Goal: Transaction & Acquisition: Purchase product/service

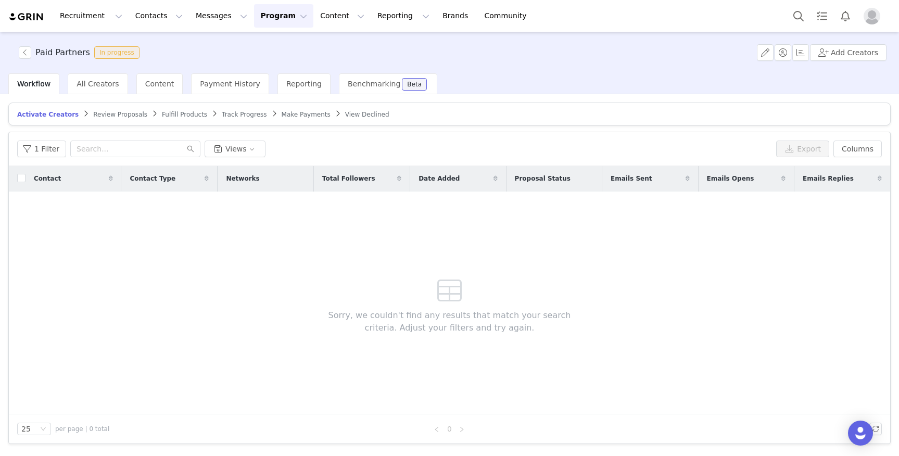
click at [111, 114] on span "Review Proposals" at bounding box center [120, 114] width 54 height 7
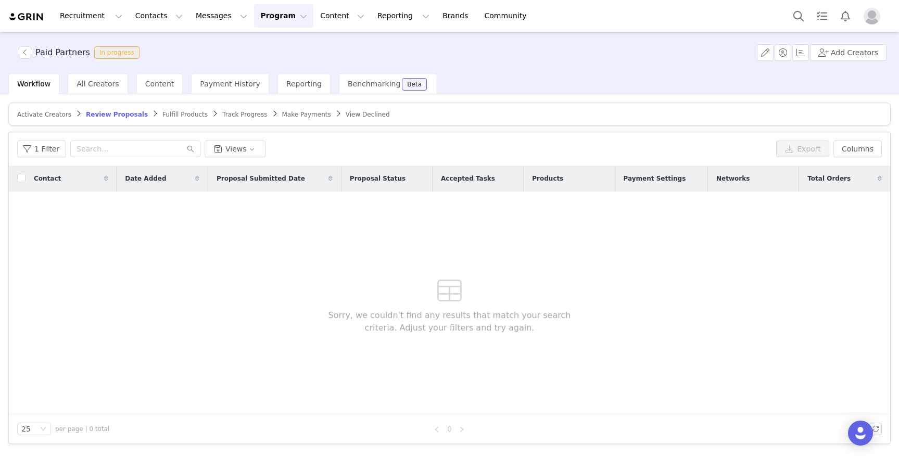
click at [231, 113] on span "Track Progress" at bounding box center [244, 114] width 45 height 7
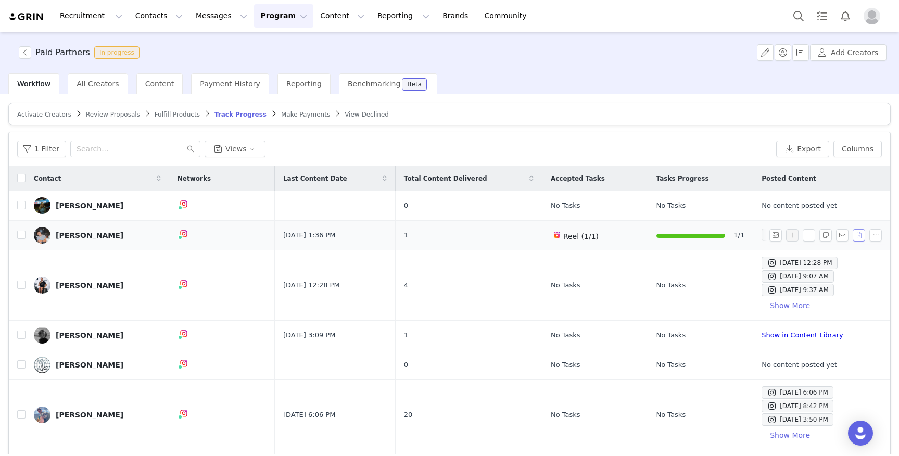
click at [860, 235] on button "button" at bounding box center [859, 235] width 13 height 13
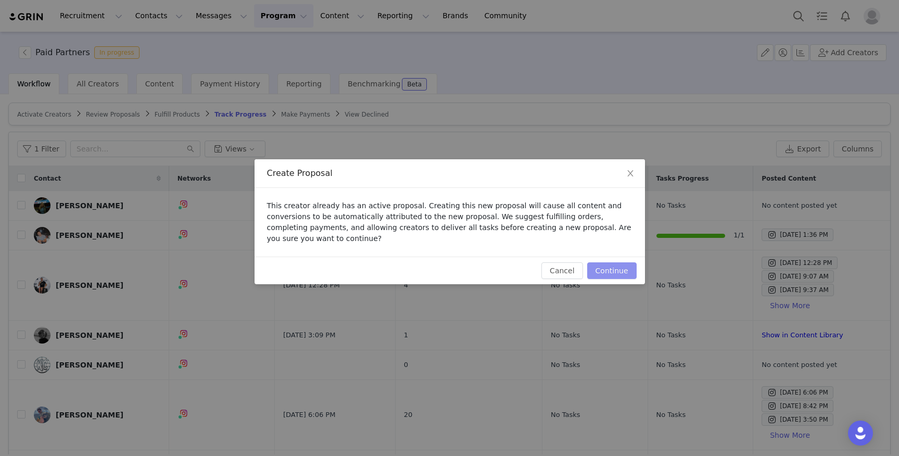
click at [613, 276] on button "Continue" at bounding box center [612, 271] width 49 height 17
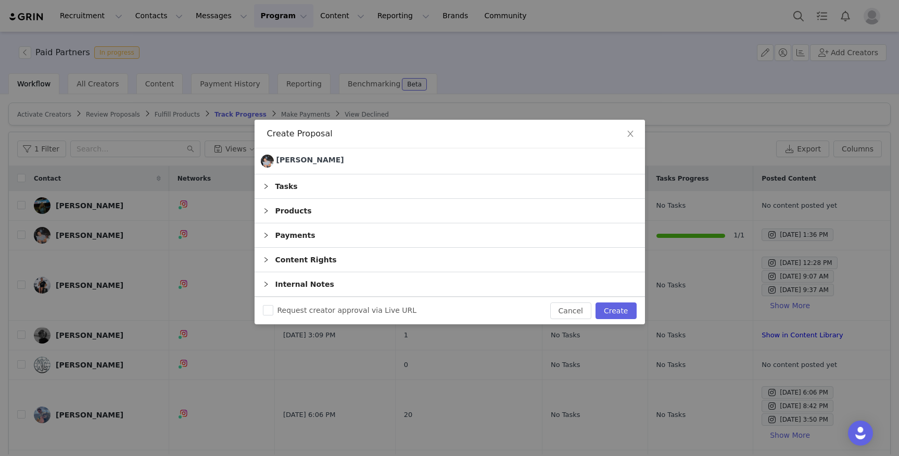
click at [264, 237] on icon "icon: right" at bounding box center [266, 235] width 6 height 6
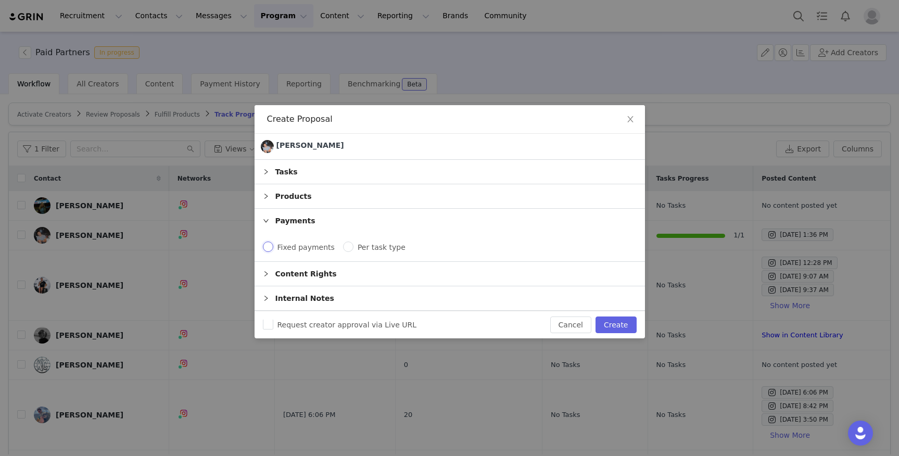
click at [263, 246] on input "Fixed payments" at bounding box center [268, 247] width 10 height 10
radio input "true"
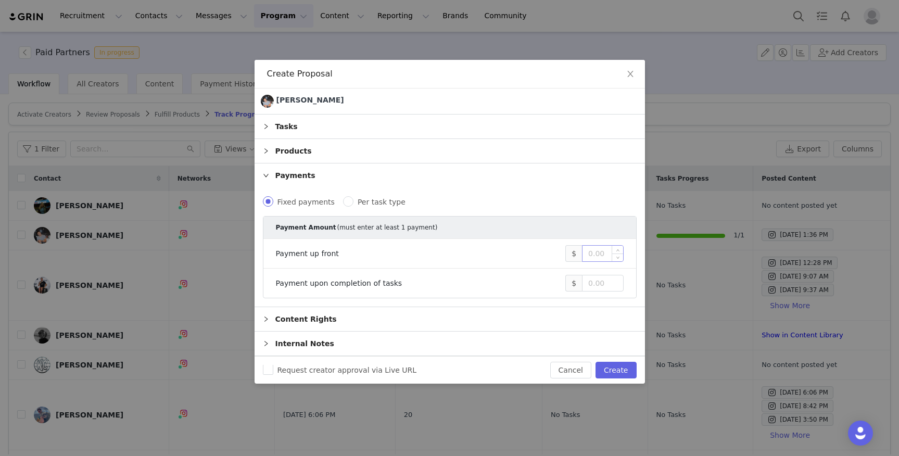
click at [606, 254] on input at bounding box center [603, 254] width 40 height 16
type input "1,200"
click at [615, 373] on button "Create" at bounding box center [616, 370] width 41 height 17
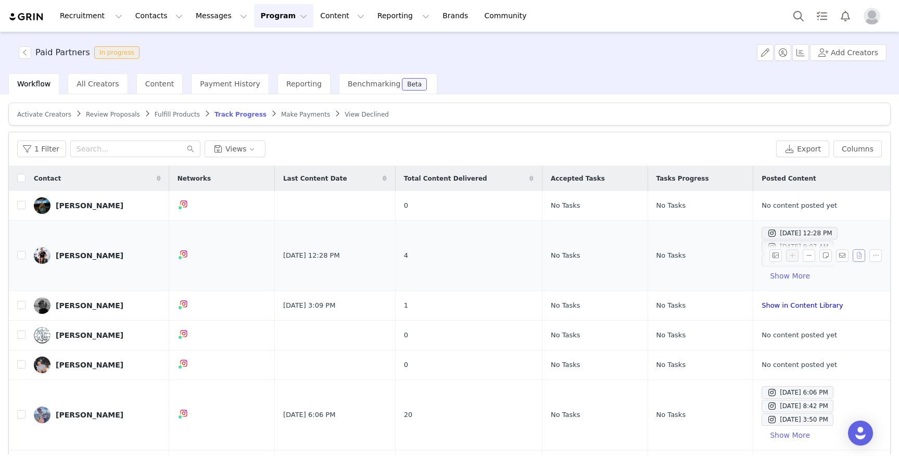
click at [858, 253] on button "button" at bounding box center [859, 255] width 13 height 13
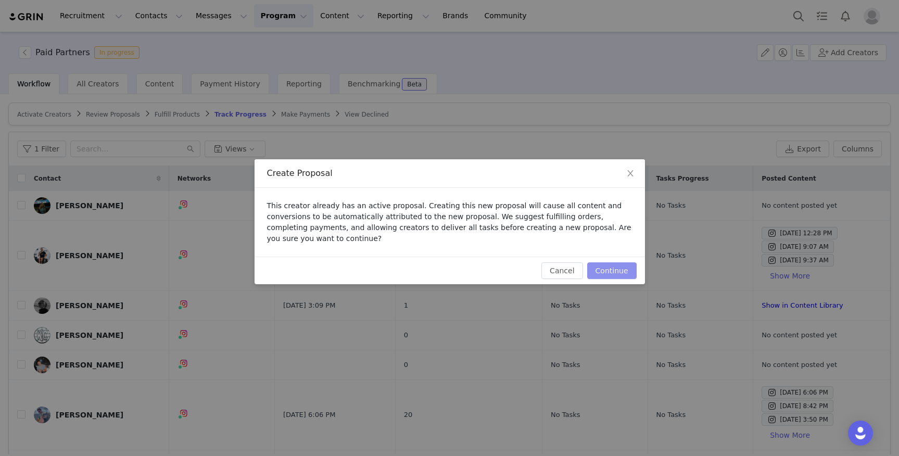
click at [607, 267] on button "Continue" at bounding box center [612, 271] width 49 height 17
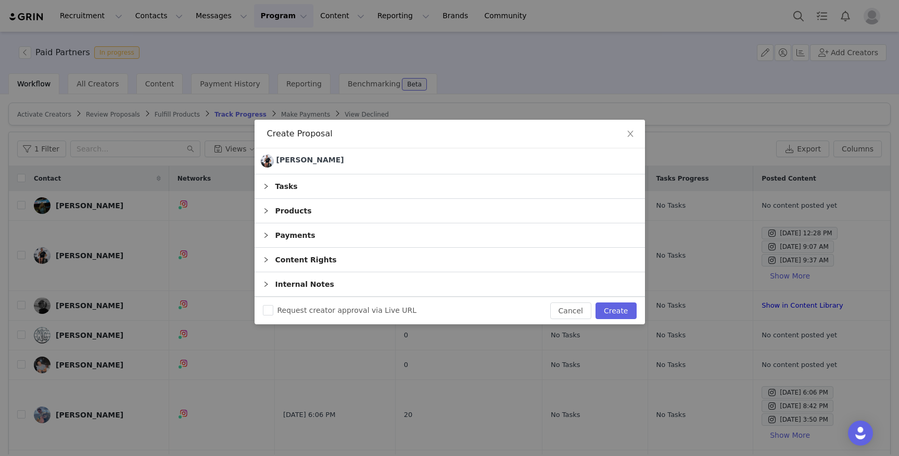
click at [265, 232] on icon "icon: right" at bounding box center [266, 235] width 6 height 6
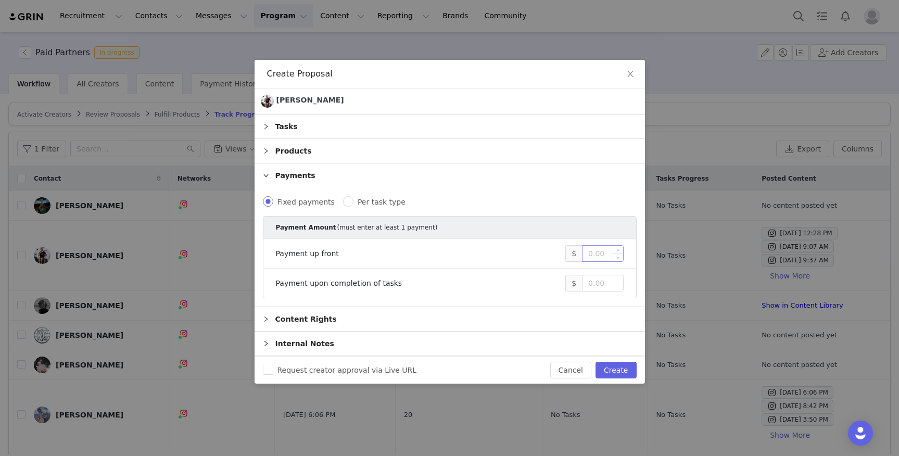
click at [602, 259] on input at bounding box center [603, 254] width 40 height 16
type input "500"
click at [616, 369] on button "Create" at bounding box center [616, 370] width 41 height 17
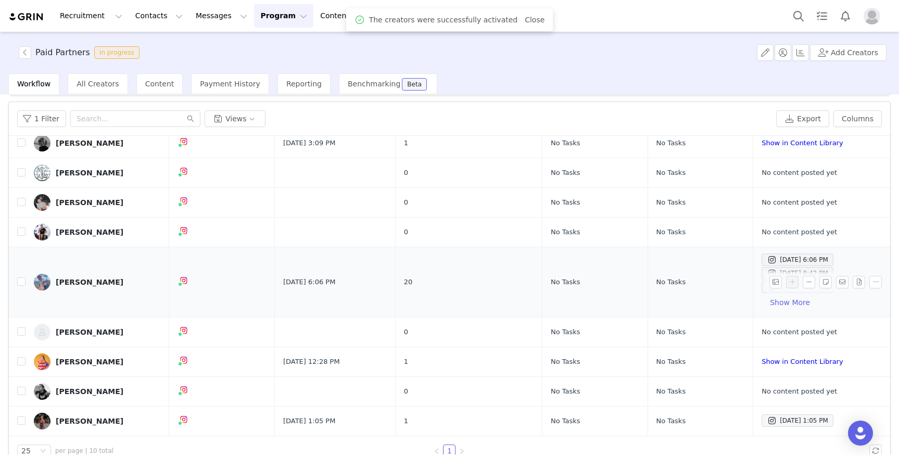
scroll to position [49, 0]
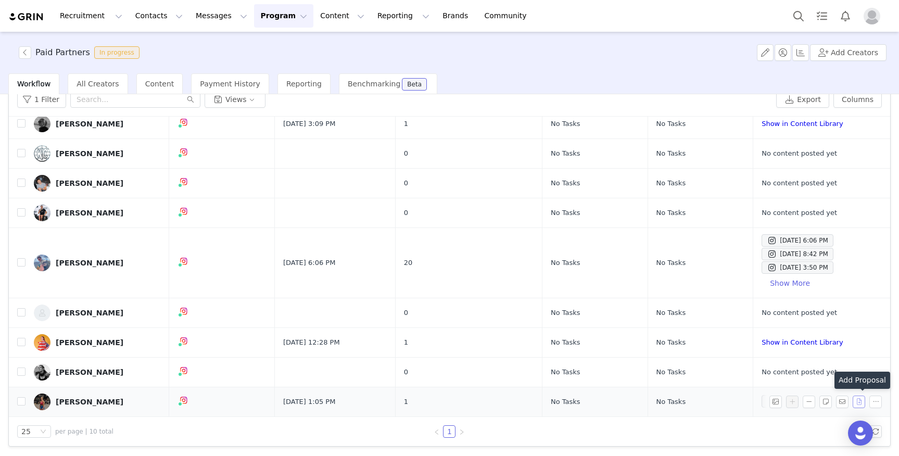
click at [857, 402] on button "button" at bounding box center [859, 402] width 13 height 13
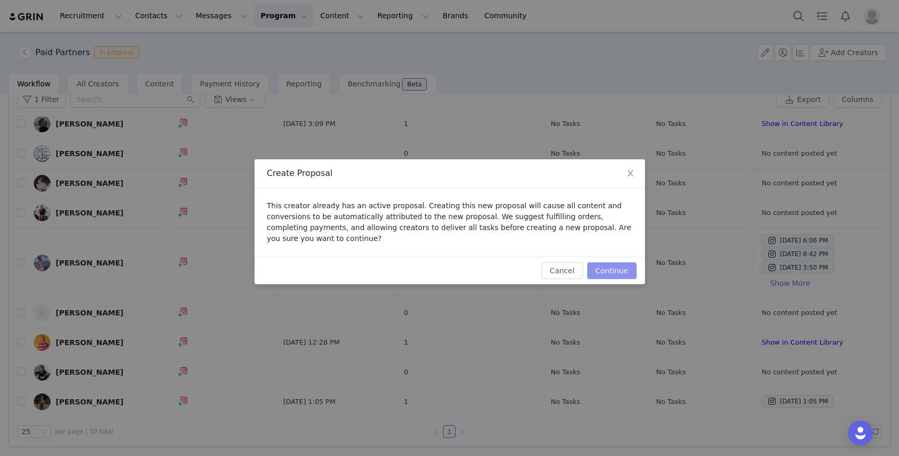
click at [609, 272] on button "Continue" at bounding box center [612, 271] width 49 height 17
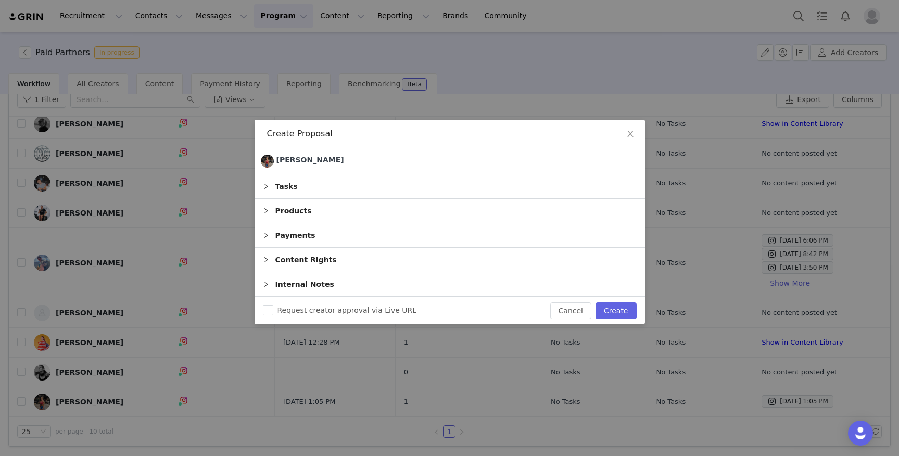
click at [269, 234] on div "Payments" at bounding box center [450, 235] width 391 height 24
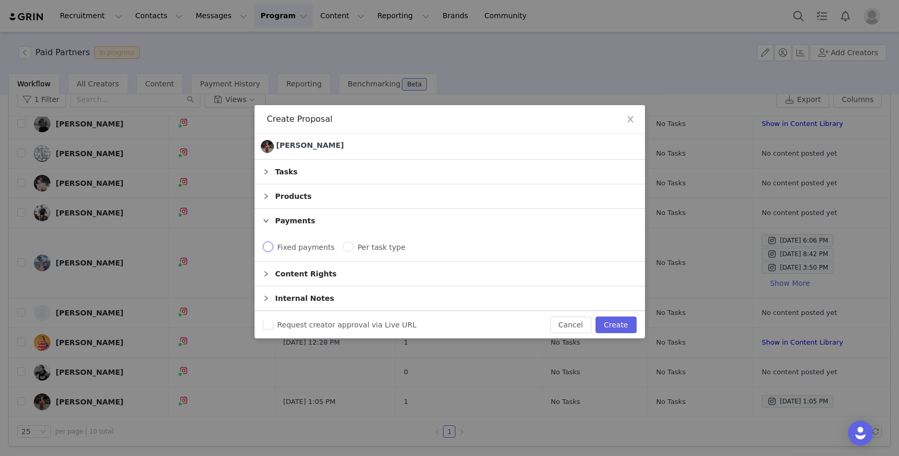
click at [269, 247] on input "Fixed payments" at bounding box center [268, 247] width 10 height 10
radio input "true"
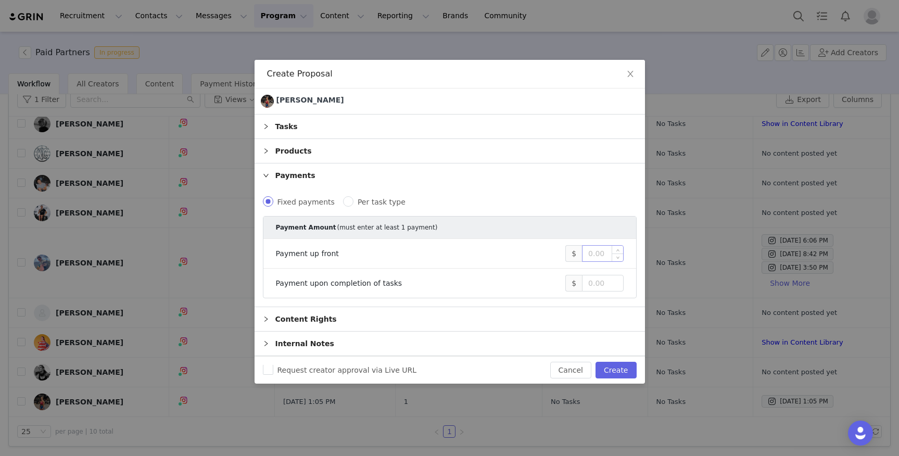
click at [605, 256] on input at bounding box center [603, 254] width 40 height 16
type input "500"
click at [618, 365] on button "Create" at bounding box center [616, 370] width 41 height 17
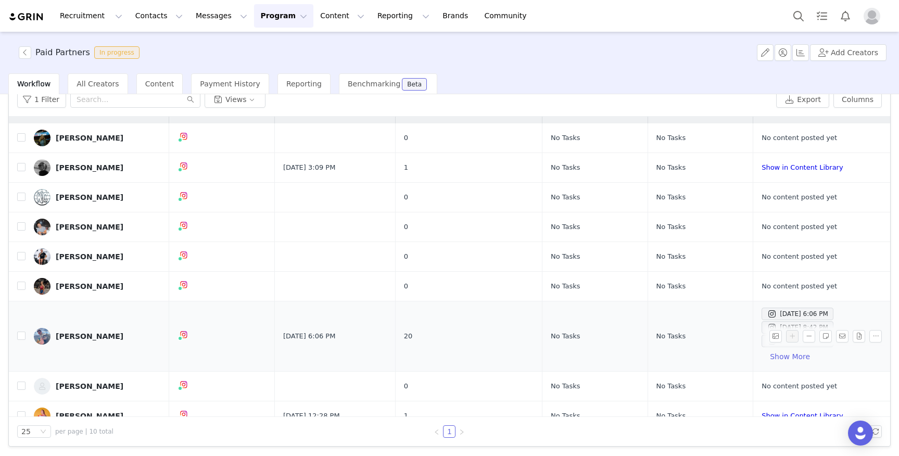
scroll to position [30, 0]
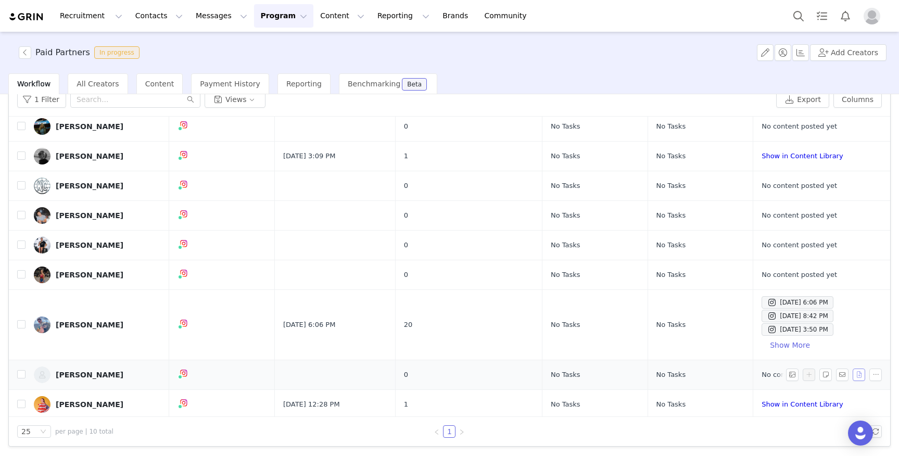
click at [857, 374] on button "button" at bounding box center [859, 375] width 13 height 13
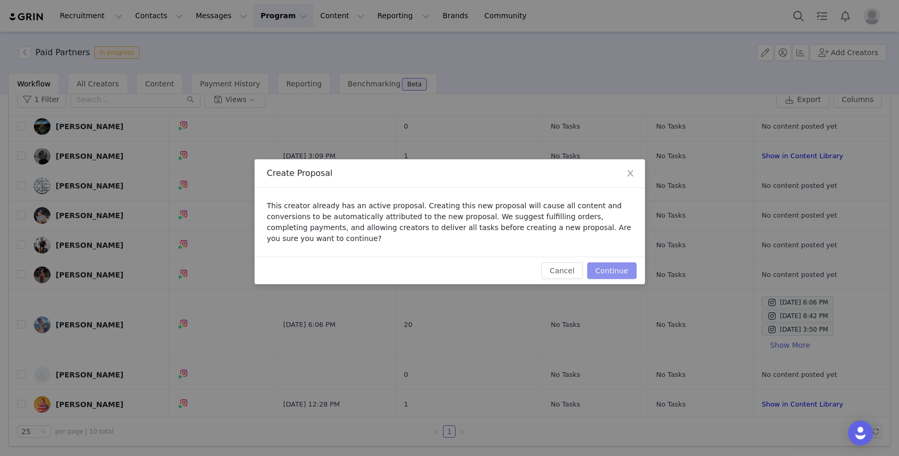
click at [602, 265] on button "Continue" at bounding box center [612, 271] width 49 height 17
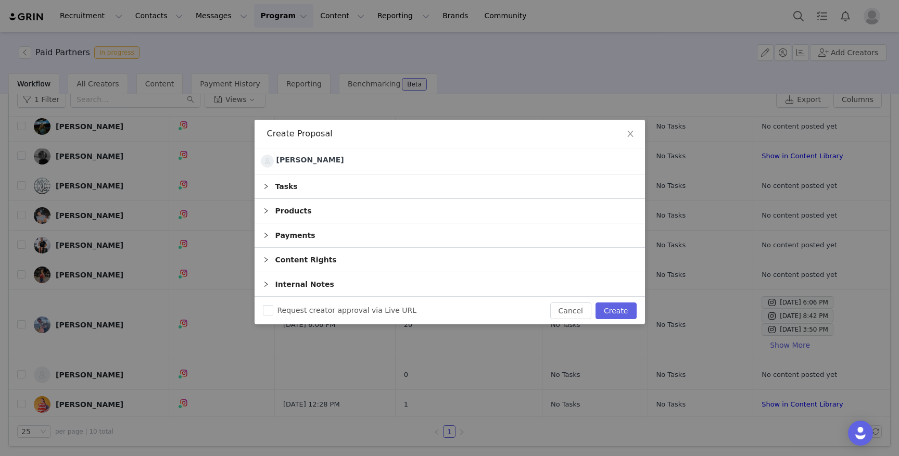
click at [267, 235] on icon "icon: right" at bounding box center [266, 235] width 6 height 6
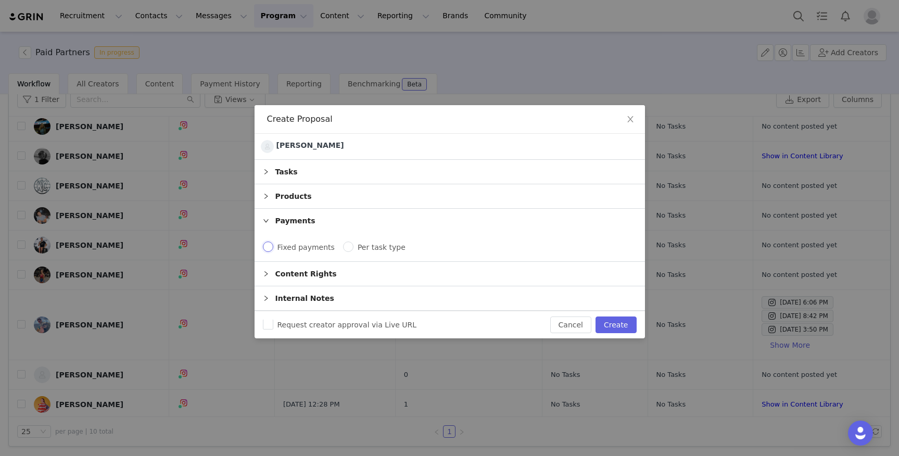
click at [268, 243] on input "Fixed payments" at bounding box center [268, 247] width 10 height 10
radio input "true"
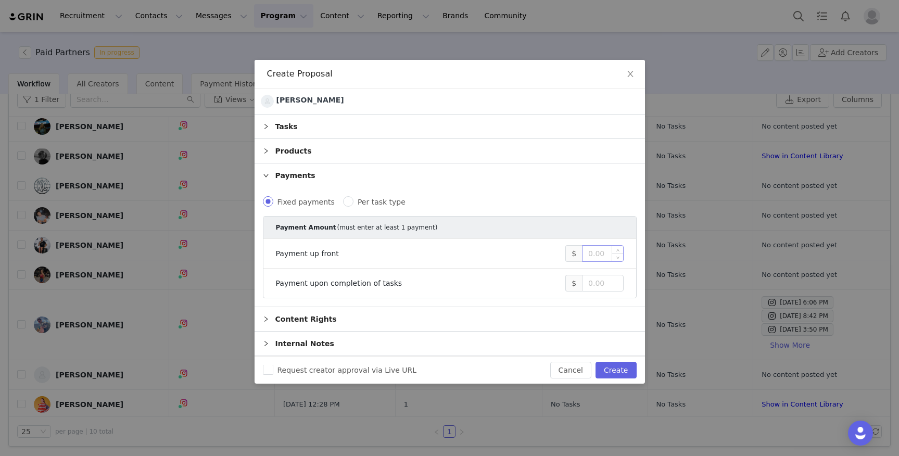
click at [591, 253] on input at bounding box center [603, 254] width 40 height 16
type input "400"
click at [618, 373] on button "Create" at bounding box center [616, 370] width 41 height 17
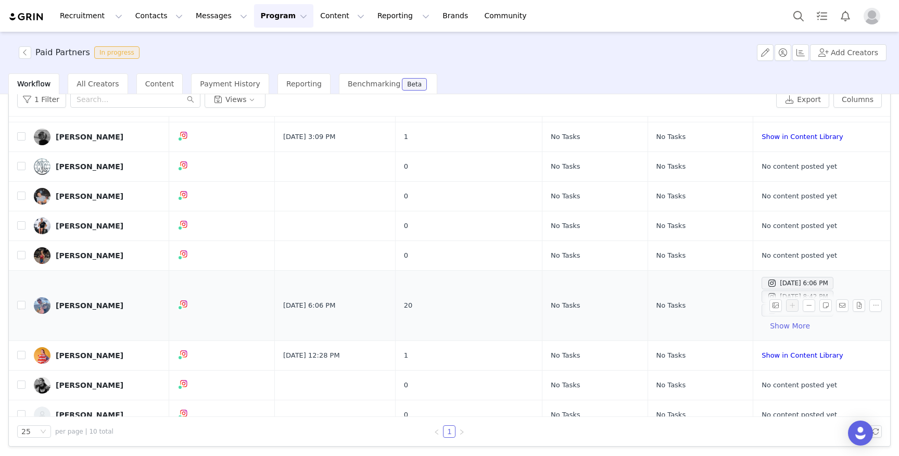
scroll to position [62, 0]
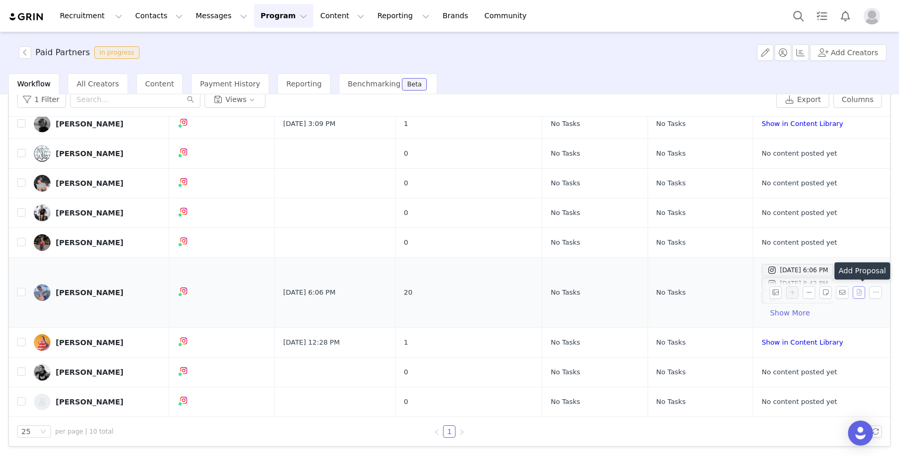
click at [857, 291] on button "button" at bounding box center [859, 292] width 13 height 13
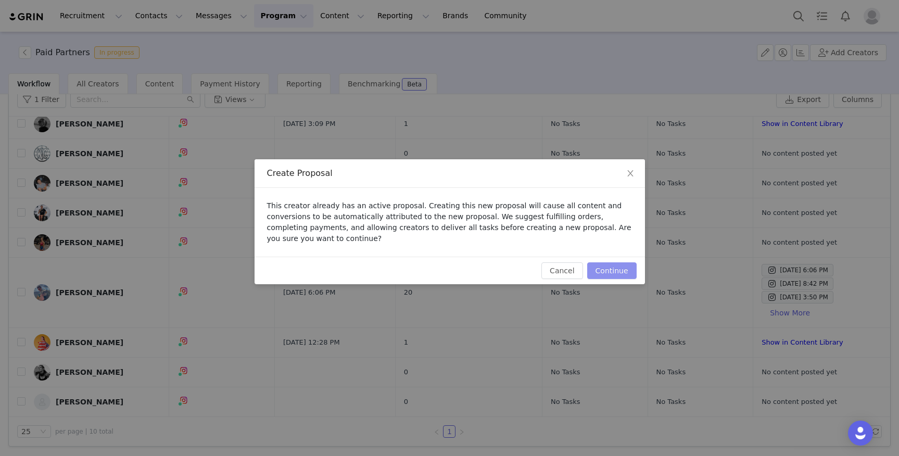
click at [611, 270] on button "Continue" at bounding box center [612, 271] width 49 height 17
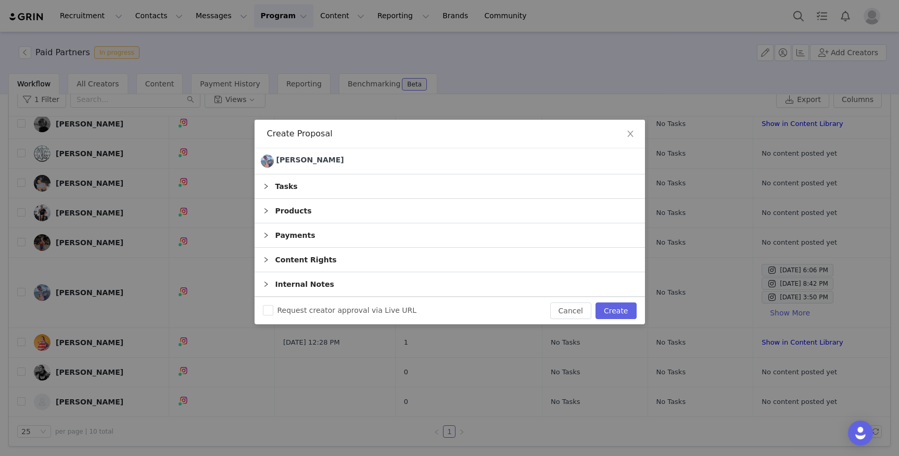
click at [268, 234] on icon "icon: right" at bounding box center [266, 235] width 6 height 6
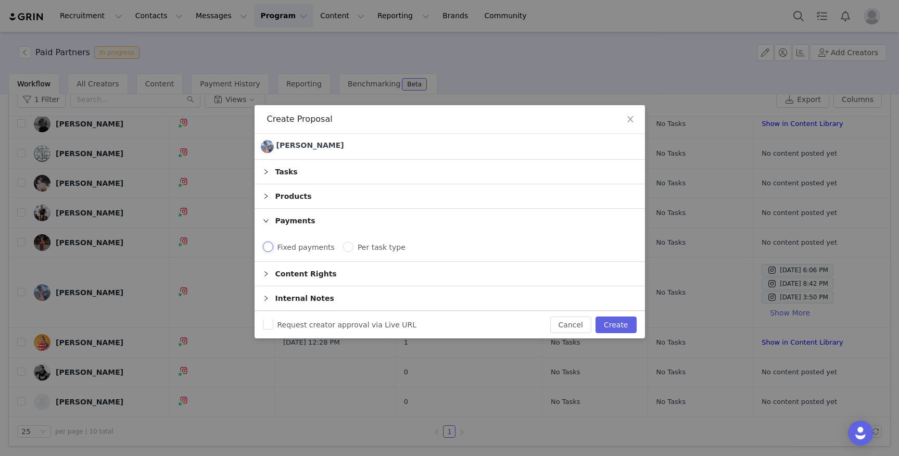
click at [265, 247] on input "Fixed payments" at bounding box center [268, 247] width 10 height 10
radio input "true"
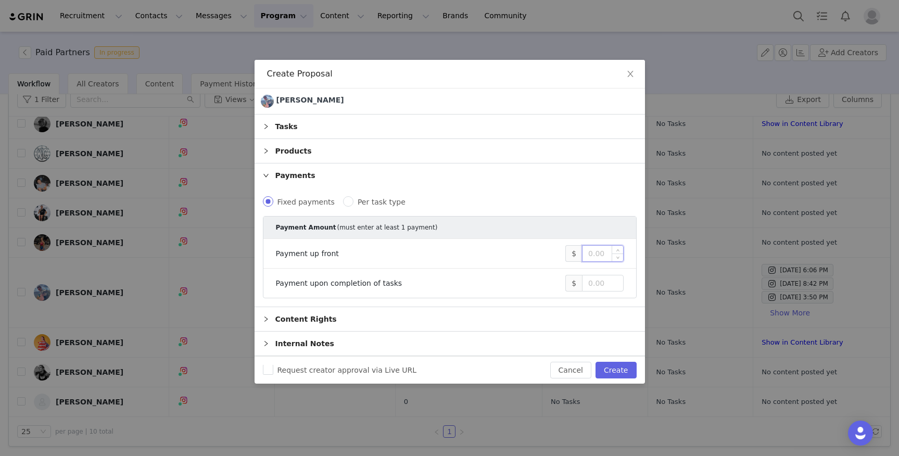
click at [609, 253] on input at bounding box center [603, 254] width 40 height 16
type input "400"
click at [628, 379] on div "Request creator approval via Live URL Cancel Create" at bounding box center [450, 370] width 391 height 28
click at [622, 373] on button "Create" at bounding box center [616, 370] width 41 height 17
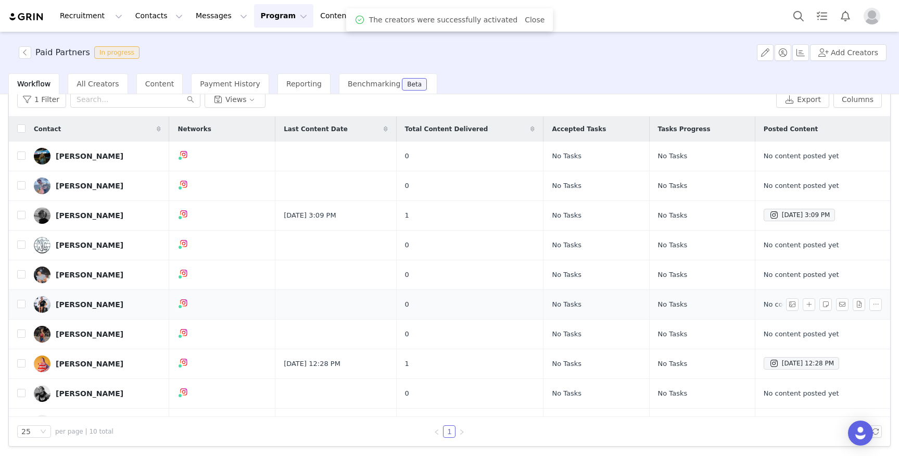
scroll to position [0, 0]
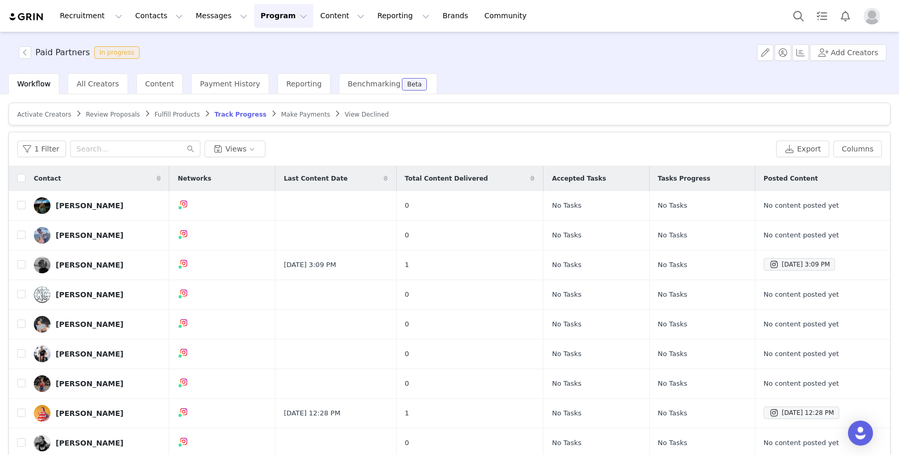
click at [297, 117] on span "Make Payments" at bounding box center [305, 114] width 49 height 7
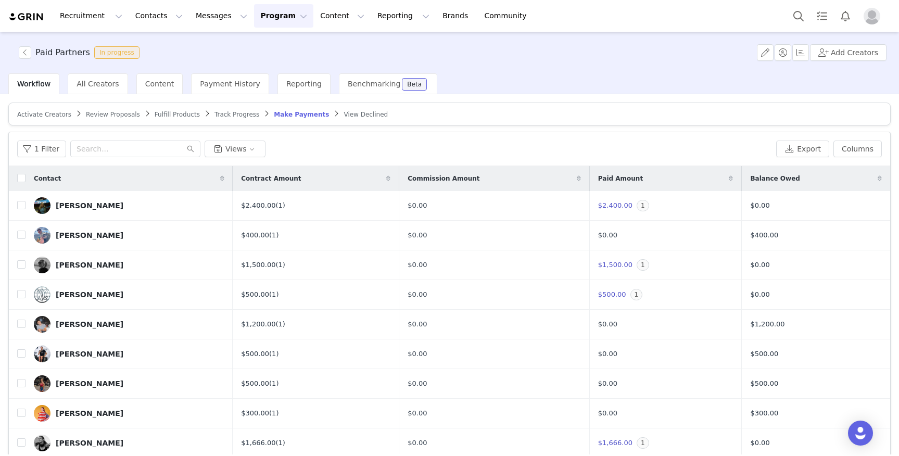
click at [873, 17] on img "Profile" at bounding box center [872, 16] width 17 height 17
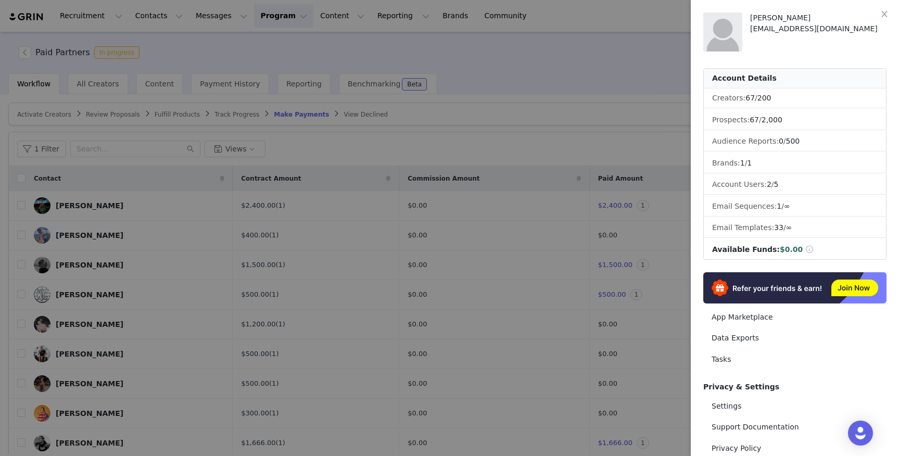
scroll to position [71, 0]
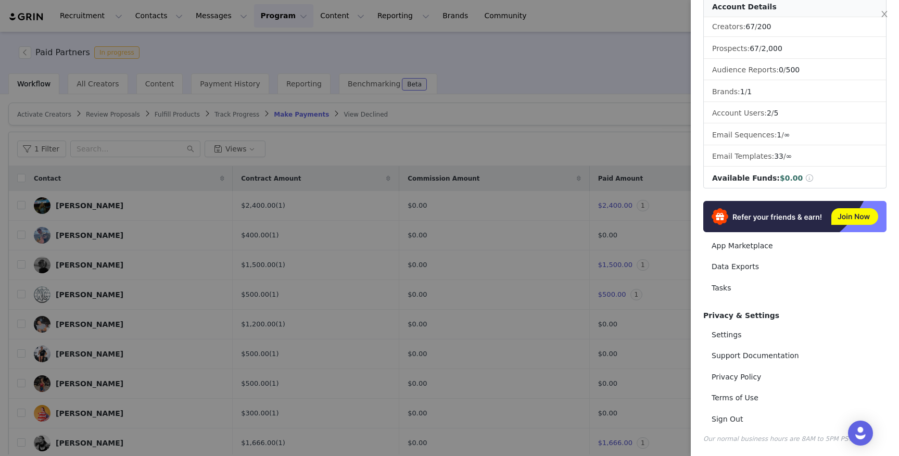
click at [462, 153] on div at bounding box center [449, 228] width 899 height 456
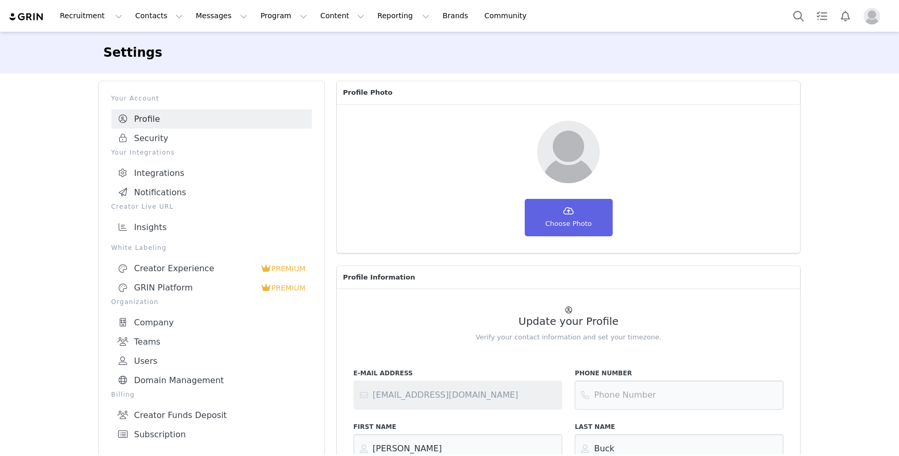
select select "America/[GEOGRAPHIC_DATA]"
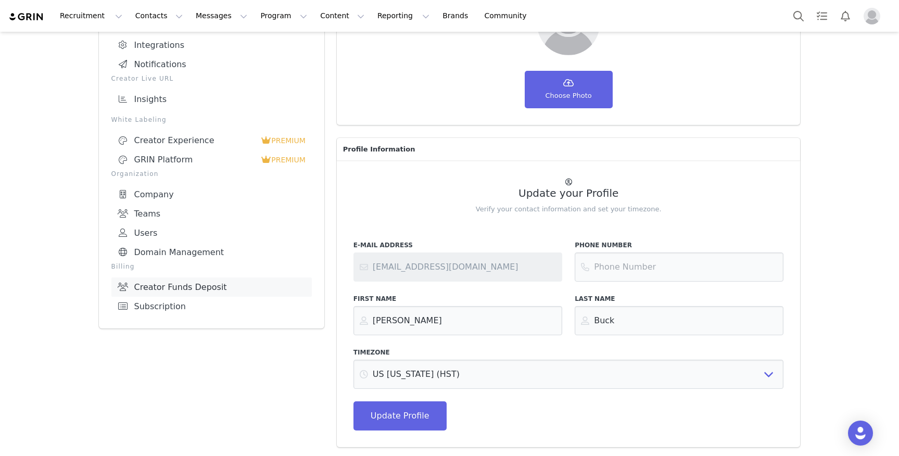
click at [178, 278] on link "Creator Funds Deposit" at bounding box center [211, 287] width 201 height 19
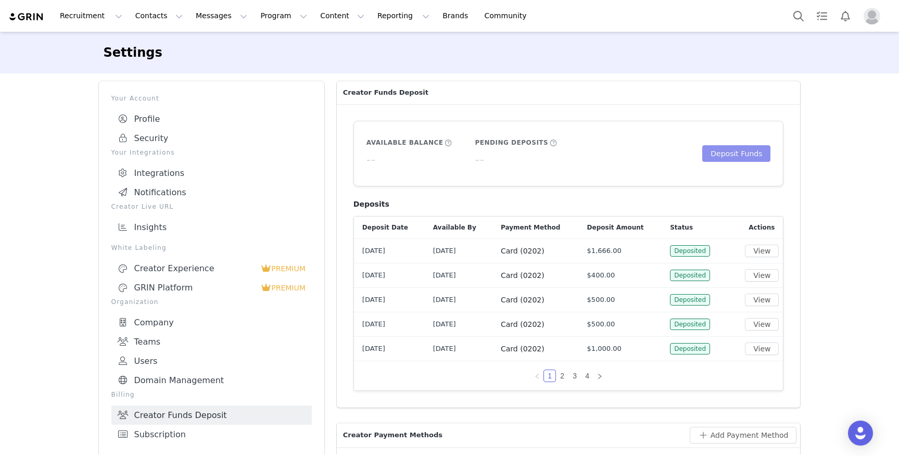
click at [741, 155] on button "Deposit Funds" at bounding box center [737, 153] width 68 height 17
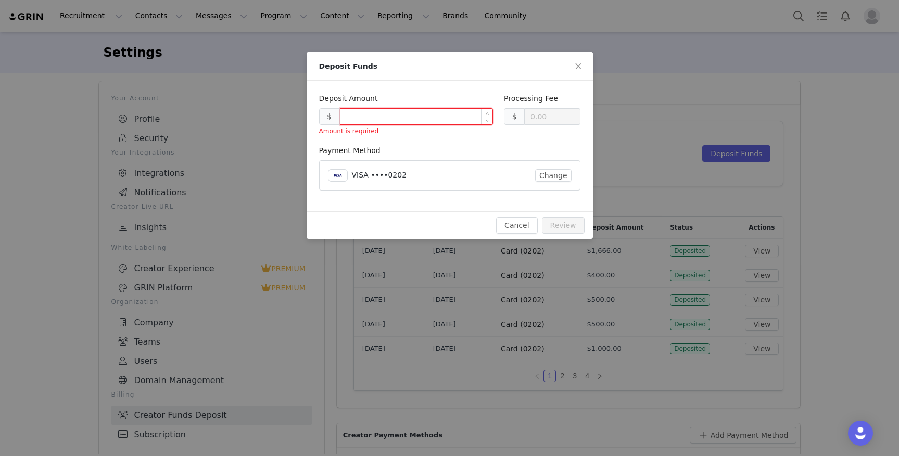
click at [353, 117] on input at bounding box center [416, 117] width 153 height 16
type input "0.30"
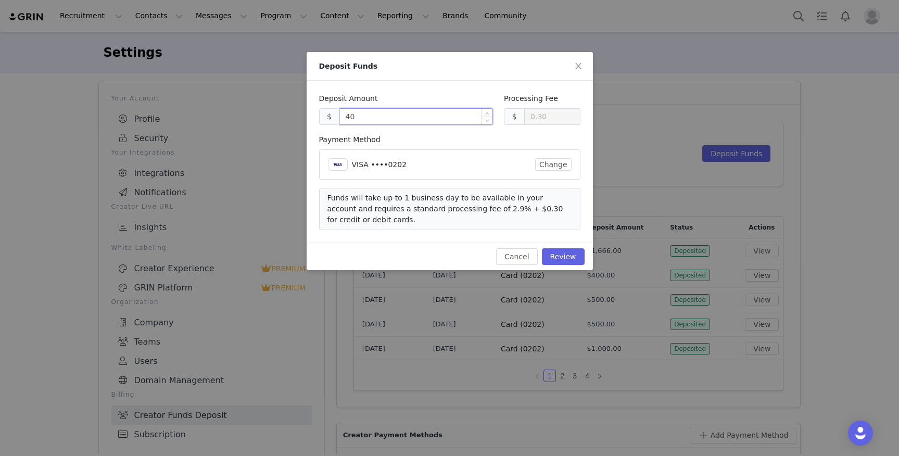
type input "400"
type input "11.90"
type input "400.00"
click at [563, 255] on button "Review" at bounding box center [563, 256] width 43 height 17
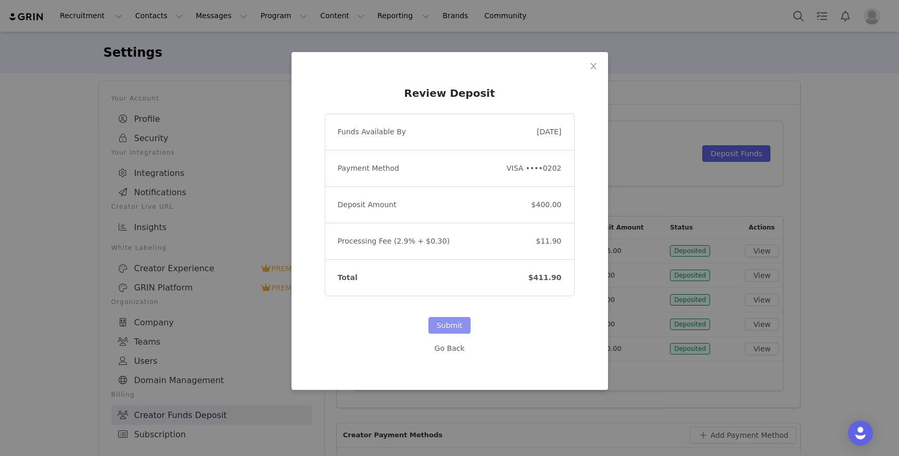
click at [451, 323] on button "Submit" at bounding box center [450, 325] width 43 height 17
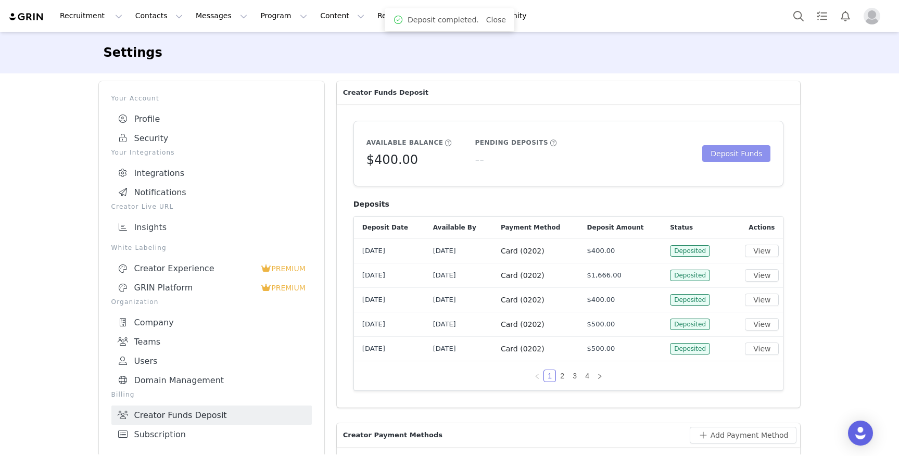
click at [739, 157] on button "Deposit Funds" at bounding box center [737, 153] width 68 height 17
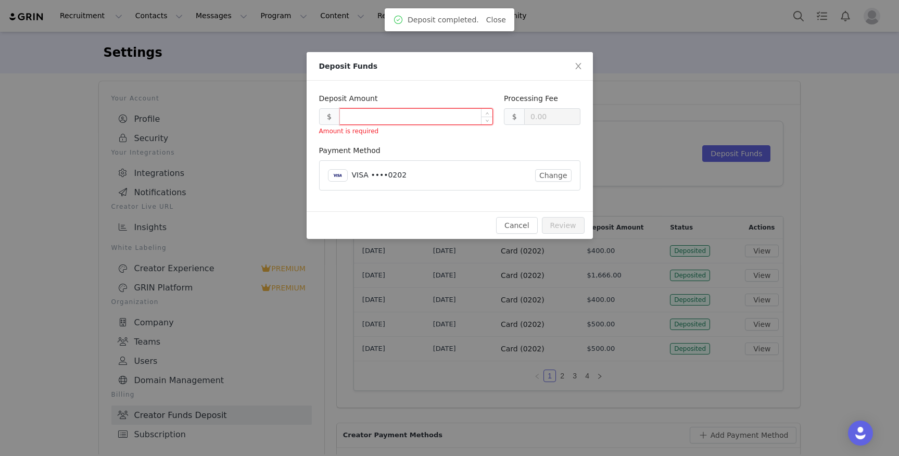
type input "0.30"
click at [352, 115] on input at bounding box center [416, 117] width 153 height 16
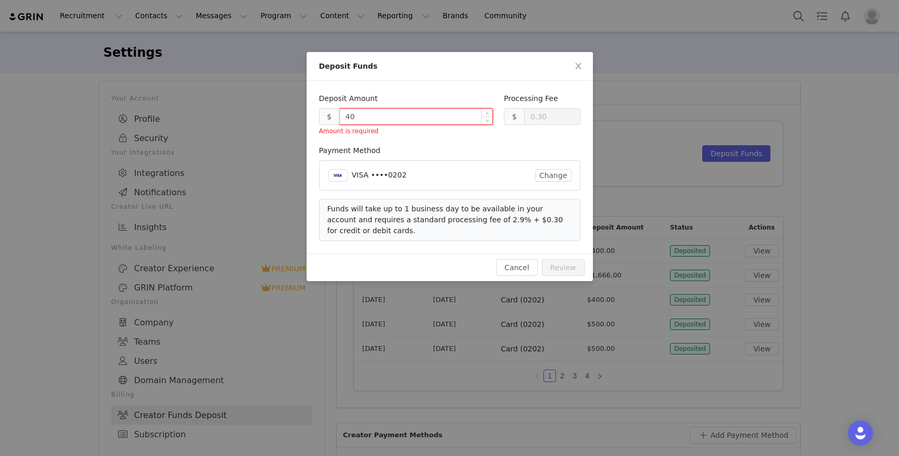
type input "400"
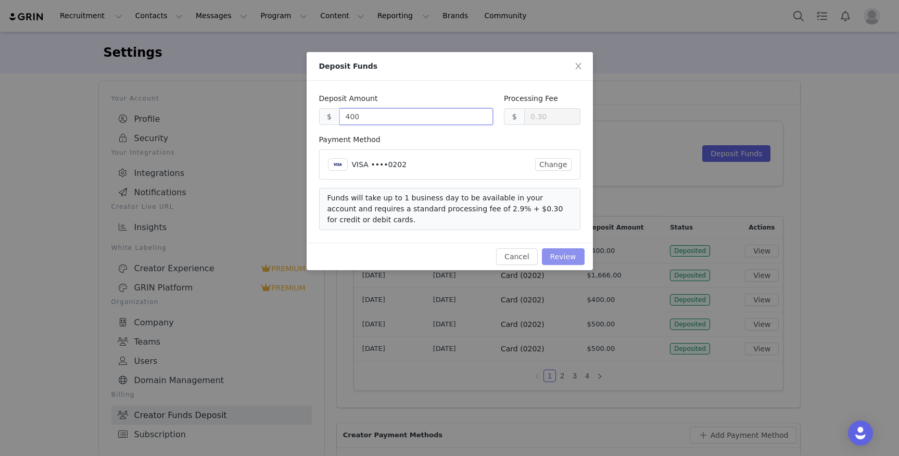
type input "11.90"
type input "400.00"
click at [567, 258] on button "Review" at bounding box center [563, 256] width 43 height 17
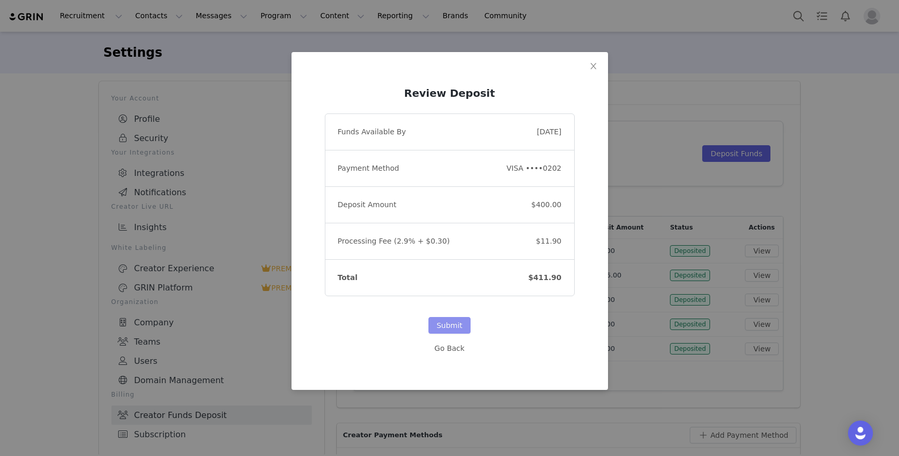
click at [451, 321] on button "Submit" at bounding box center [450, 325] width 43 height 17
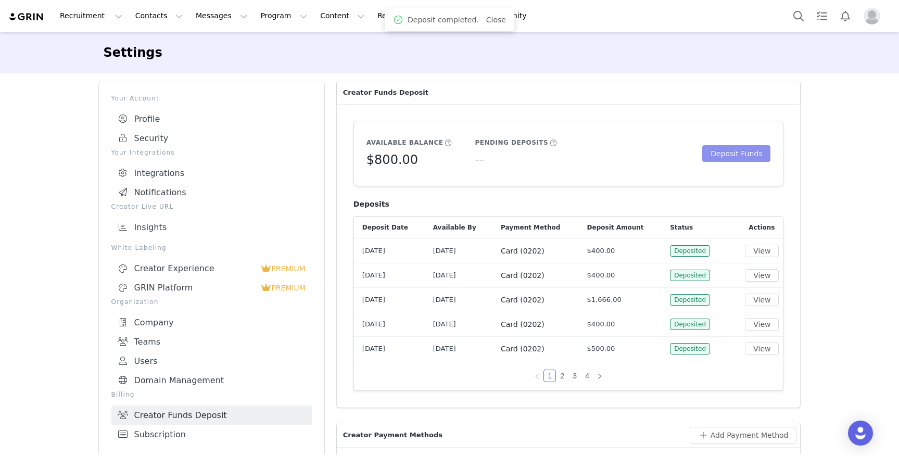
click at [736, 155] on button "Deposit Funds" at bounding box center [737, 153] width 68 height 17
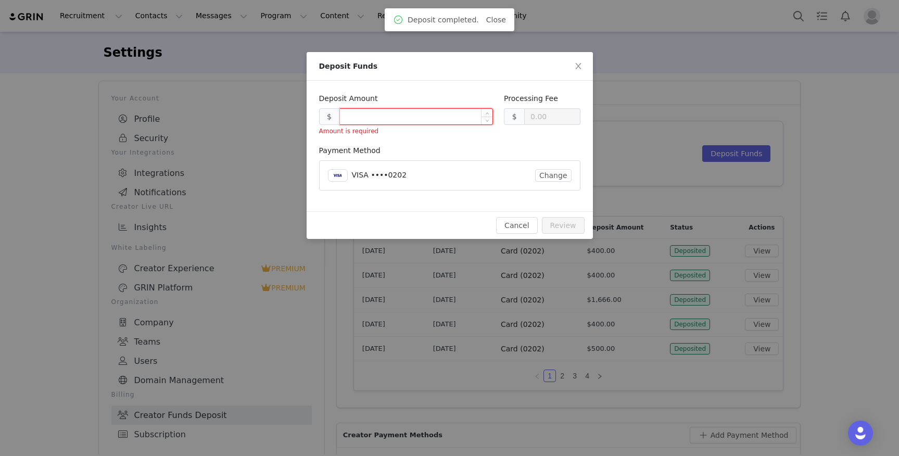
click at [348, 116] on input at bounding box center [416, 117] width 153 height 16
type input "0.30"
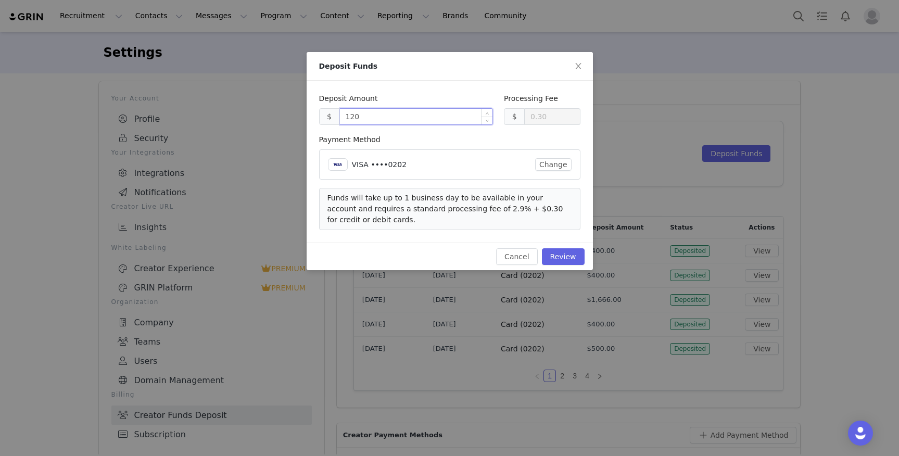
type input "1200"
type input "35.10"
type input "1200.00"
click at [566, 254] on button "Review" at bounding box center [563, 256] width 43 height 17
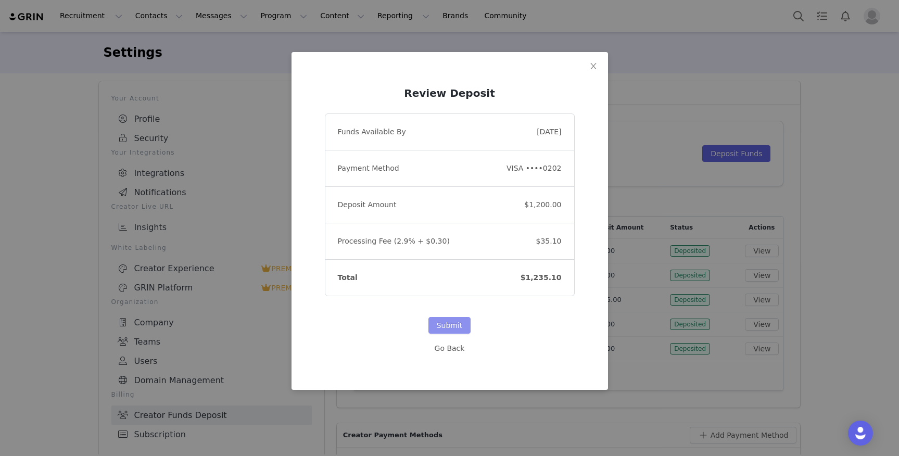
click at [449, 323] on button "Submit" at bounding box center [450, 325] width 43 height 17
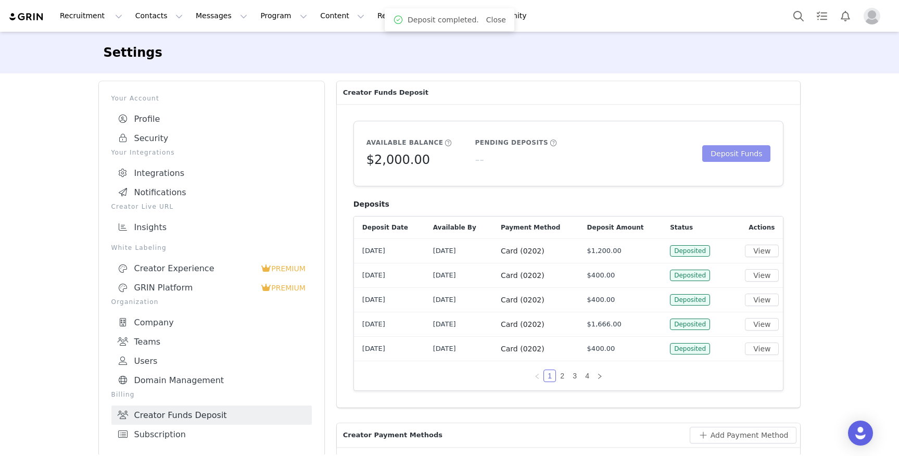
click at [723, 147] on button "Deposit Funds" at bounding box center [737, 153] width 68 height 17
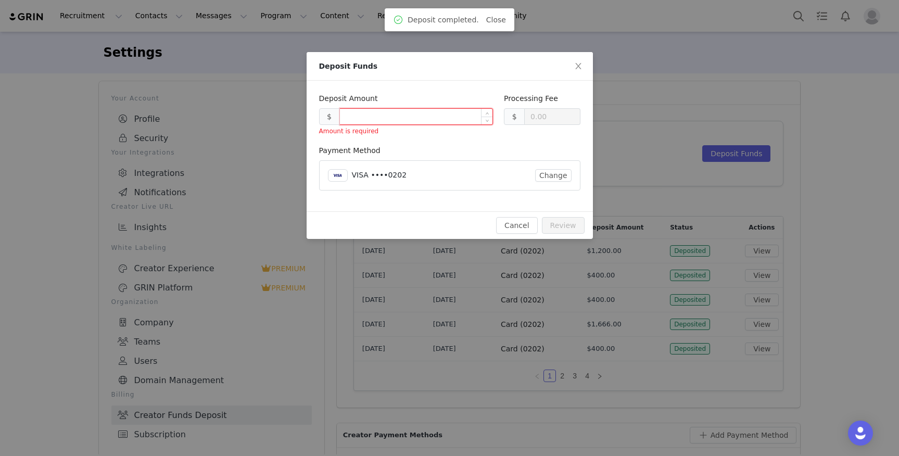
click at [363, 119] on input at bounding box center [416, 117] width 153 height 16
type input "0.30"
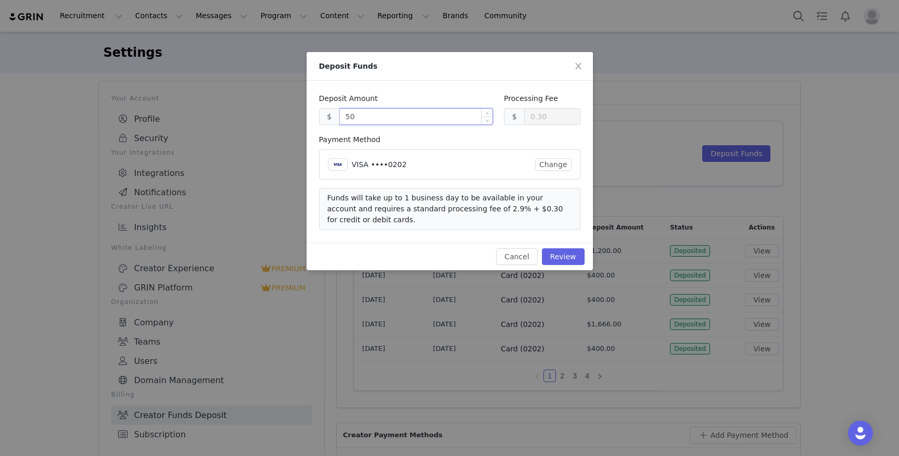
type input "500"
type input "14.80"
type input "500.00"
click at [563, 254] on button "Review" at bounding box center [563, 256] width 43 height 17
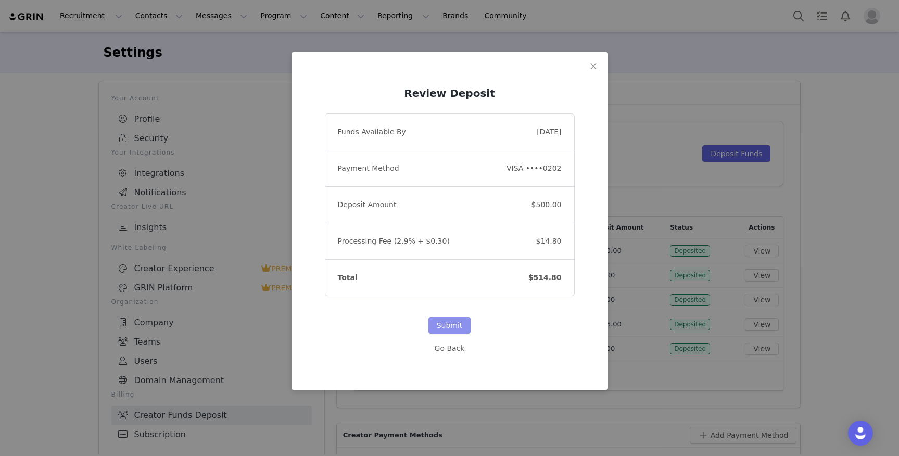
click at [447, 322] on button "Submit" at bounding box center [450, 325] width 43 height 17
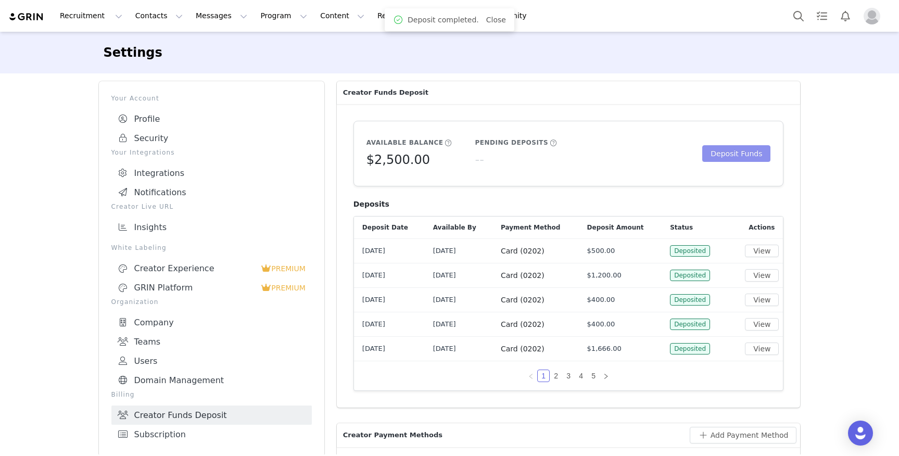
click at [746, 154] on button "Deposit Funds" at bounding box center [737, 153] width 68 height 17
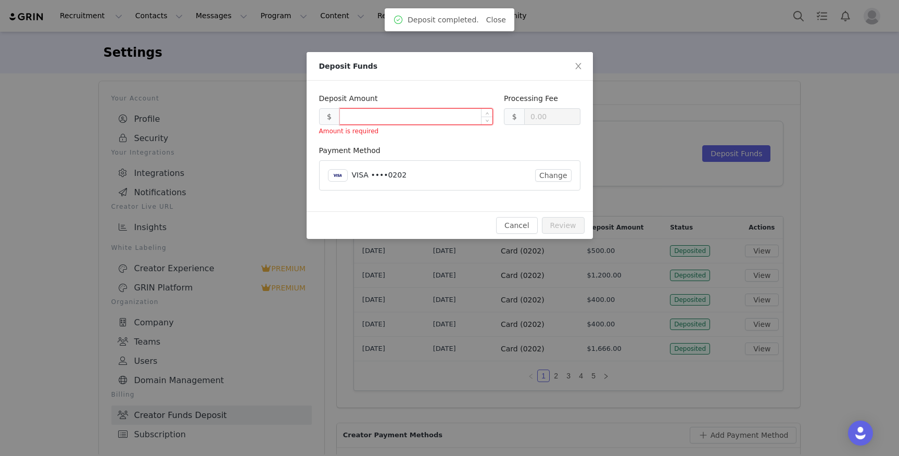
click at [381, 117] on input at bounding box center [416, 117] width 153 height 16
type input "0.30"
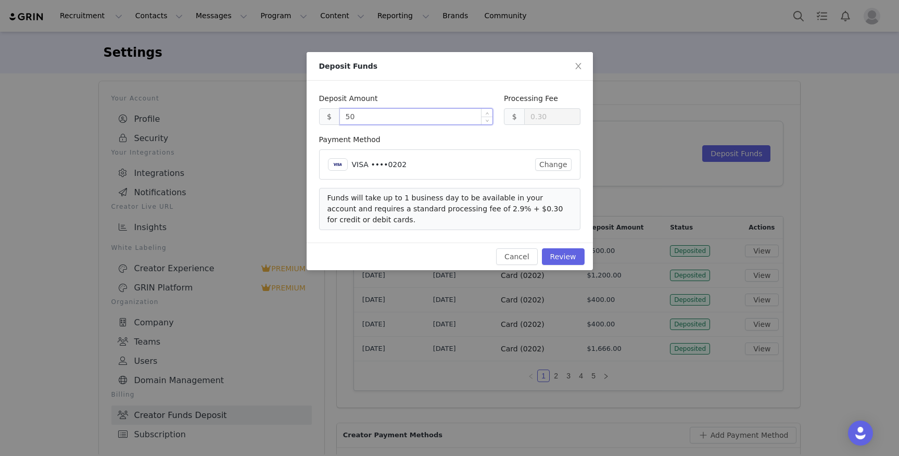
type input "500"
type input "14.80"
type input "500.00"
click at [570, 253] on button "Review" at bounding box center [563, 256] width 43 height 17
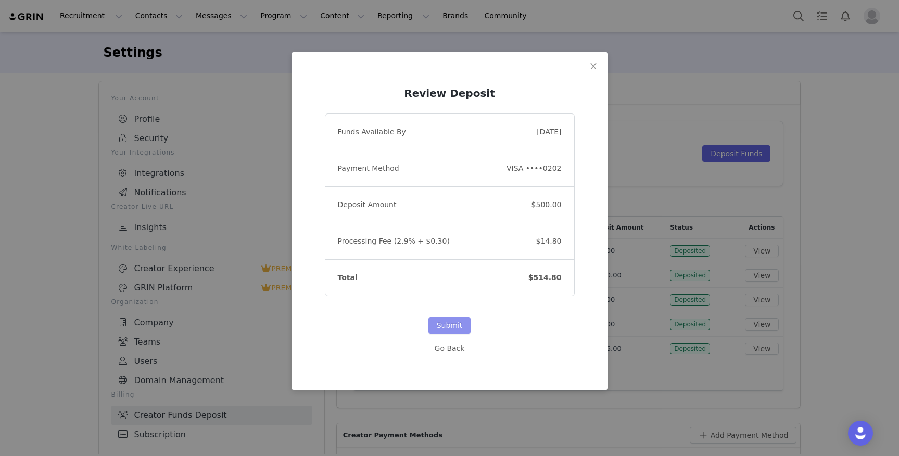
click at [464, 327] on button "Submit" at bounding box center [450, 325] width 43 height 17
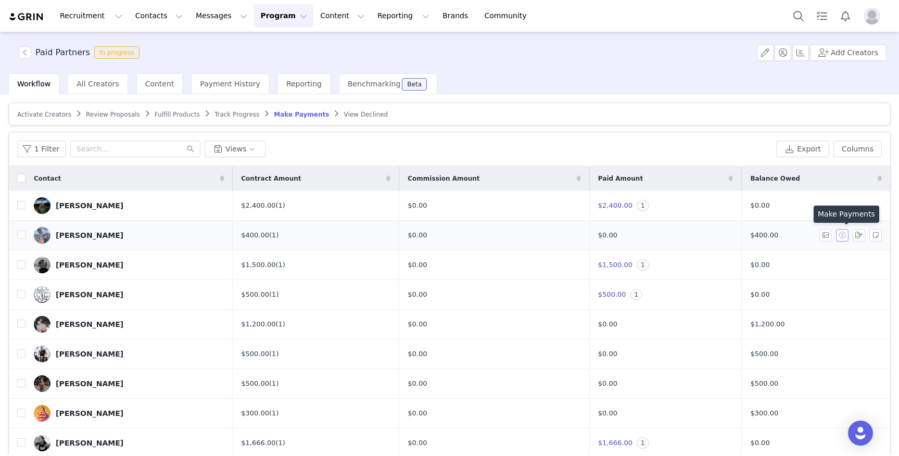
click at [844, 235] on button "button" at bounding box center [842, 235] width 13 height 13
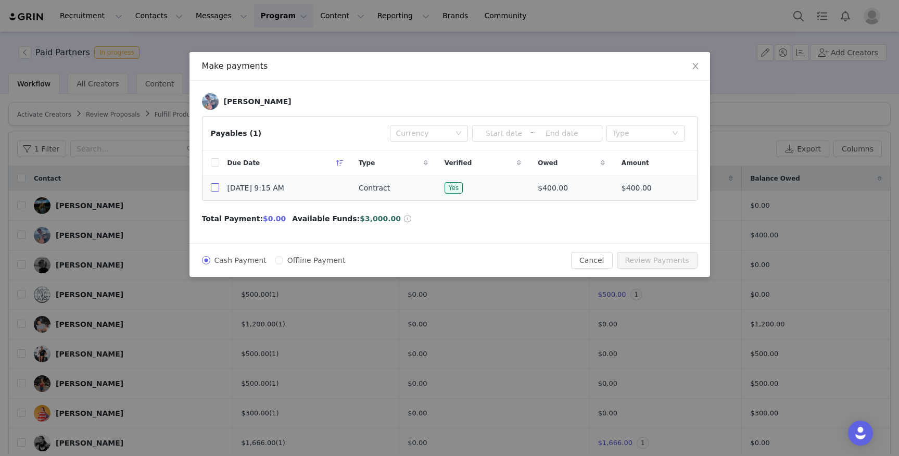
click at [213, 184] on input "checkbox" at bounding box center [215, 187] width 8 height 8
checkbox input "true"
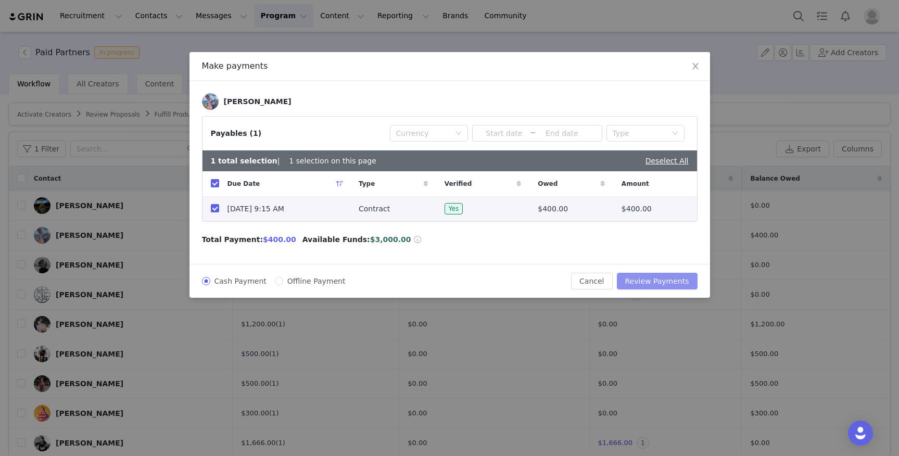
click at [649, 279] on button "Review Payments" at bounding box center [657, 281] width 81 height 17
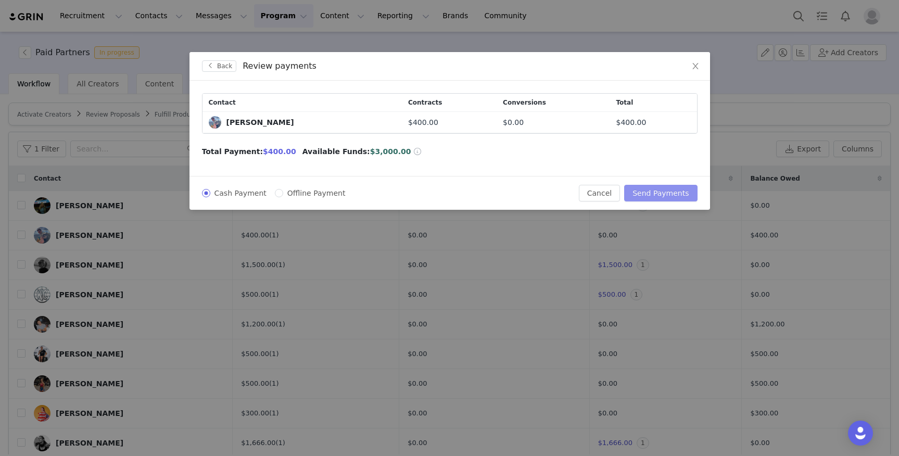
click at [676, 192] on button "Send Payments" at bounding box center [660, 193] width 73 height 17
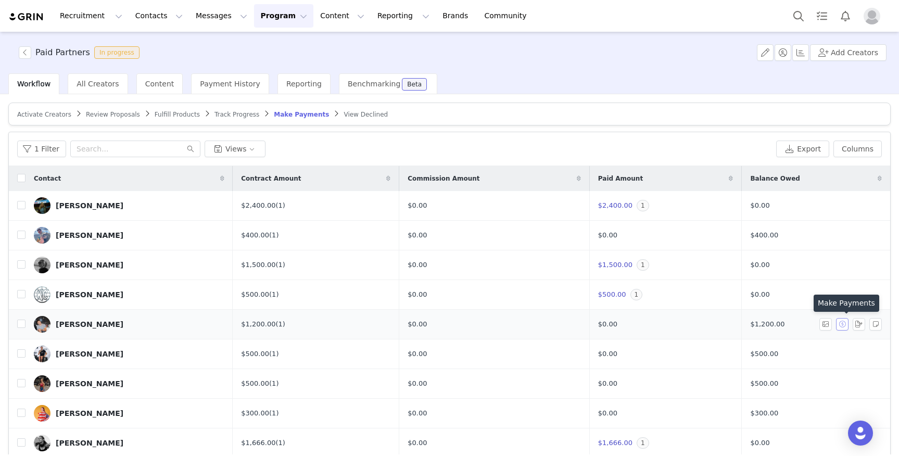
click at [843, 325] on button "button" at bounding box center [842, 324] width 13 height 13
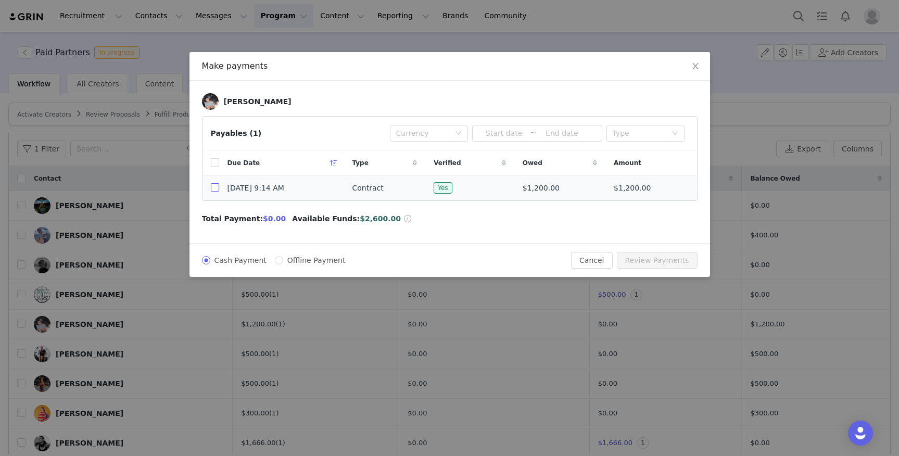
click at [214, 189] on input "checkbox" at bounding box center [215, 187] width 8 height 8
checkbox input "true"
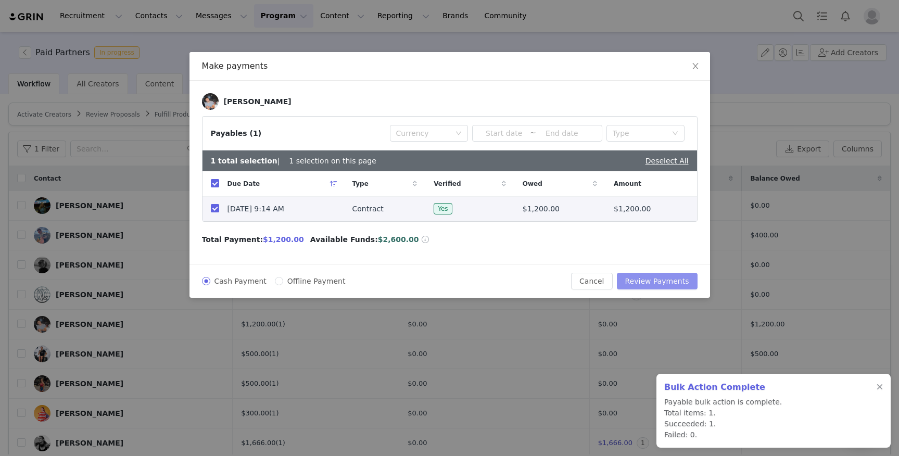
click at [660, 281] on button "Review Payments" at bounding box center [657, 281] width 81 height 17
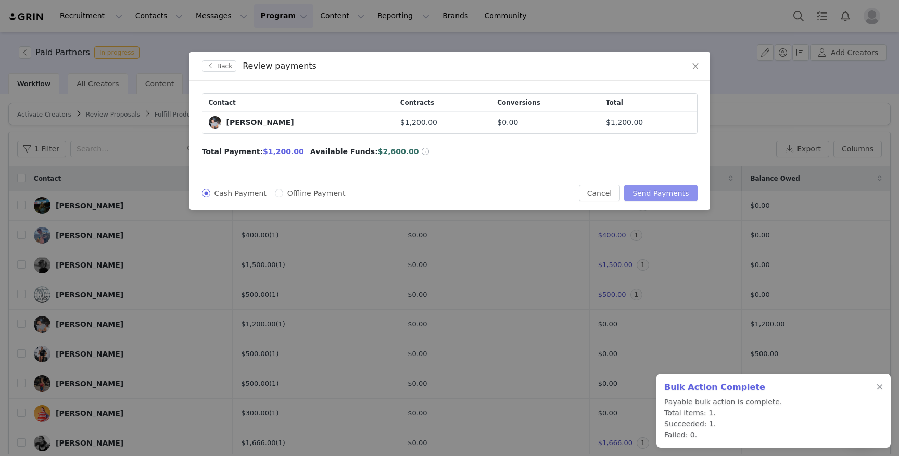
click at [663, 194] on button "Send Payments" at bounding box center [660, 193] width 73 height 17
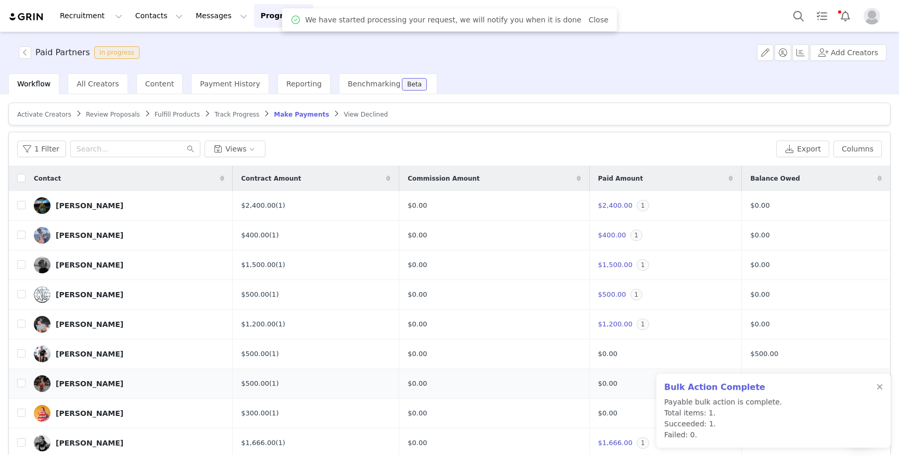
scroll to position [21, 0]
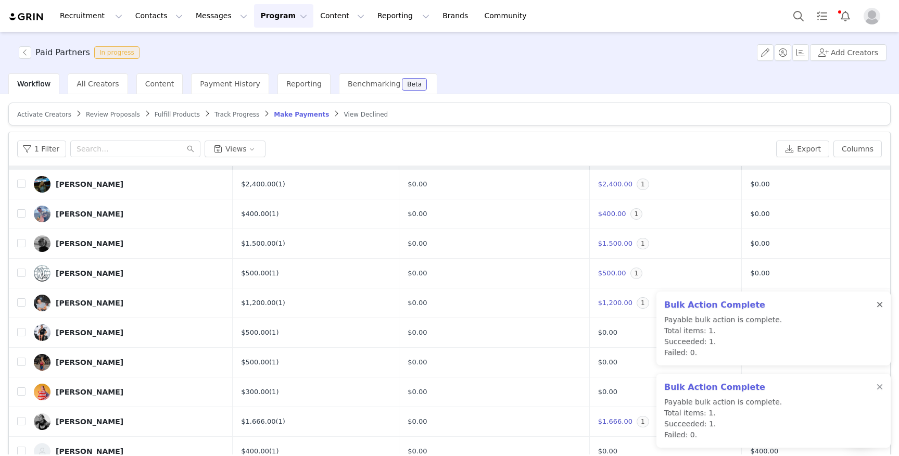
click at [882, 302] on div at bounding box center [880, 305] width 6 height 8
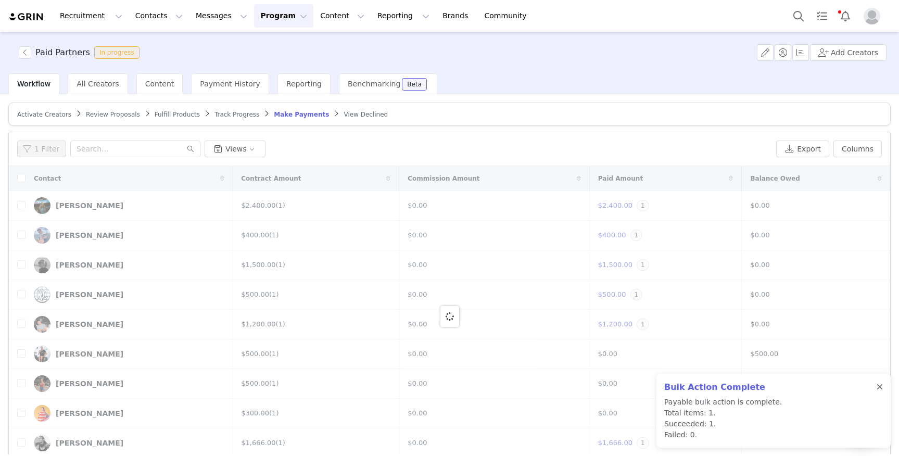
click at [882, 385] on div at bounding box center [880, 387] width 6 height 8
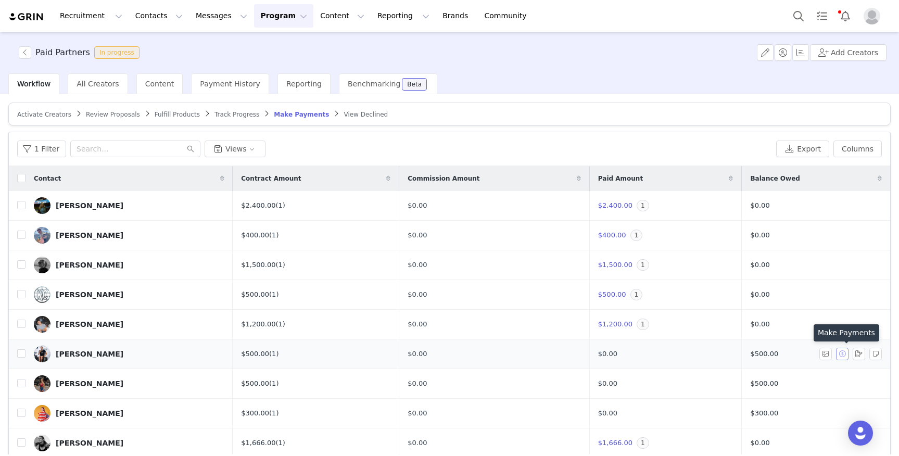
click at [844, 355] on button "button" at bounding box center [842, 354] width 13 height 13
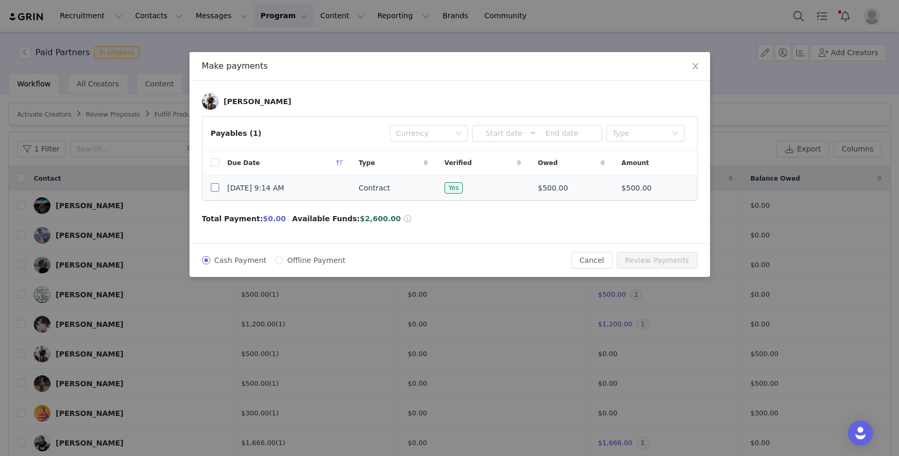
click at [216, 189] on input "checkbox" at bounding box center [215, 187] width 8 height 8
checkbox input "true"
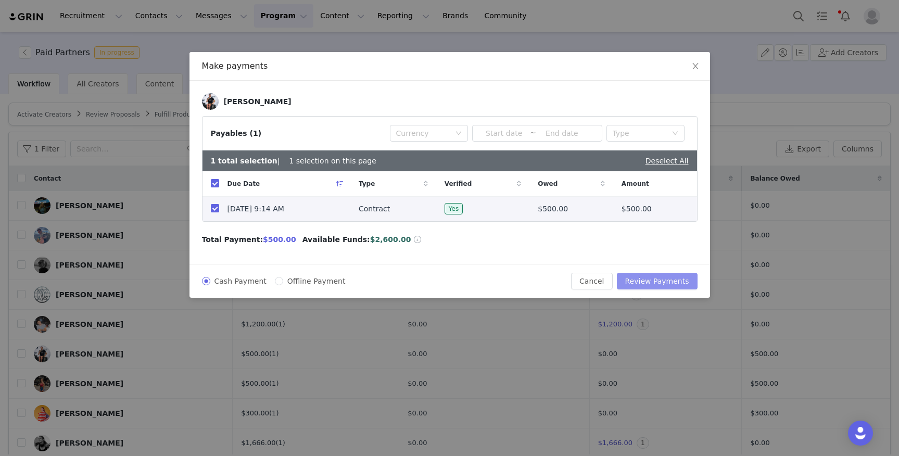
click at [660, 281] on button "Review Payments" at bounding box center [657, 281] width 81 height 17
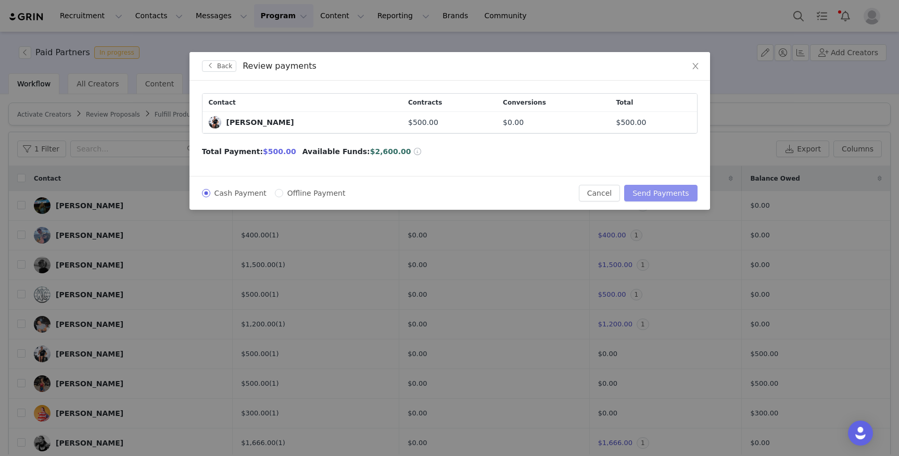
click at [664, 192] on button "Send Payments" at bounding box center [660, 193] width 73 height 17
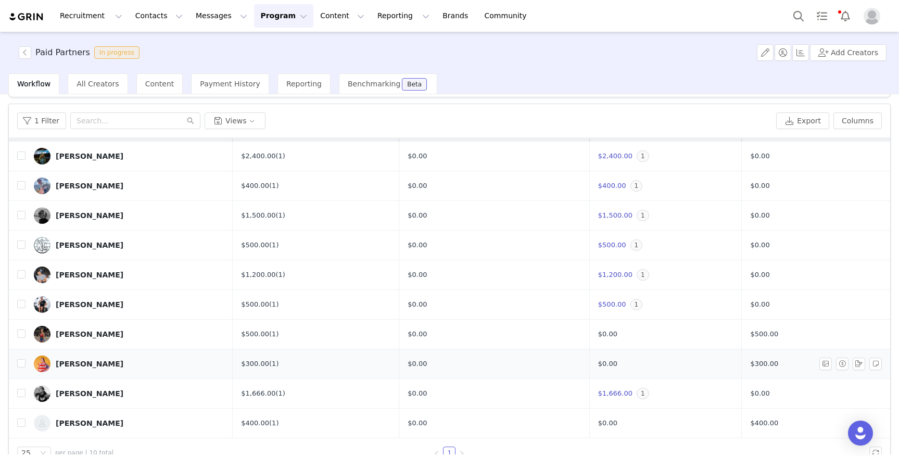
scroll to position [49, 0]
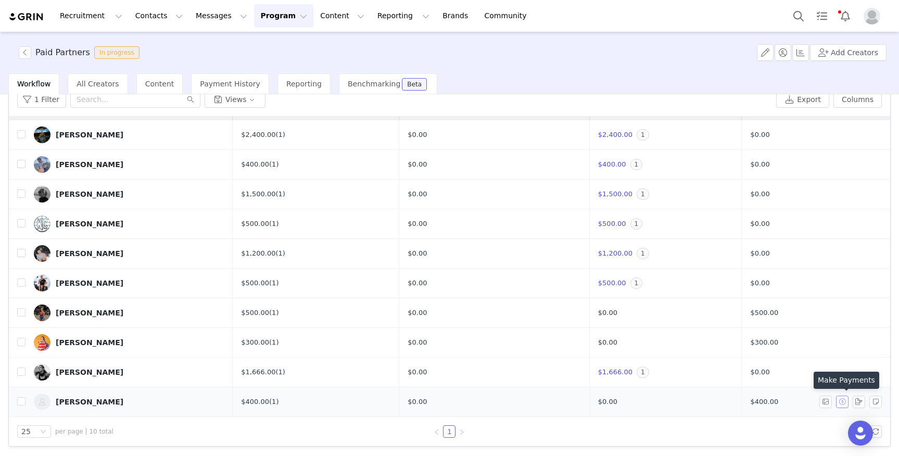
click at [845, 399] on button "button" at bounding box center [842, 402] width 13 height 13
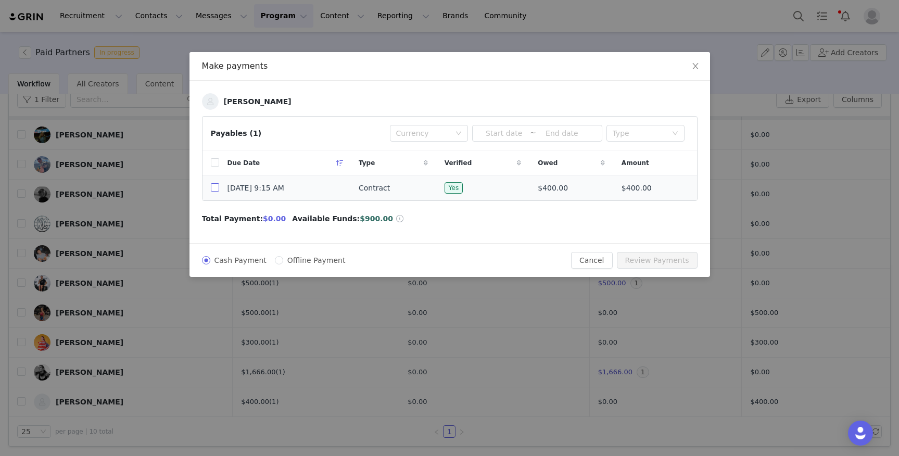
click at [216, 187] on input "checkbox" at bounding box center [215, 187] width 8 height 8
checkbox input "true"
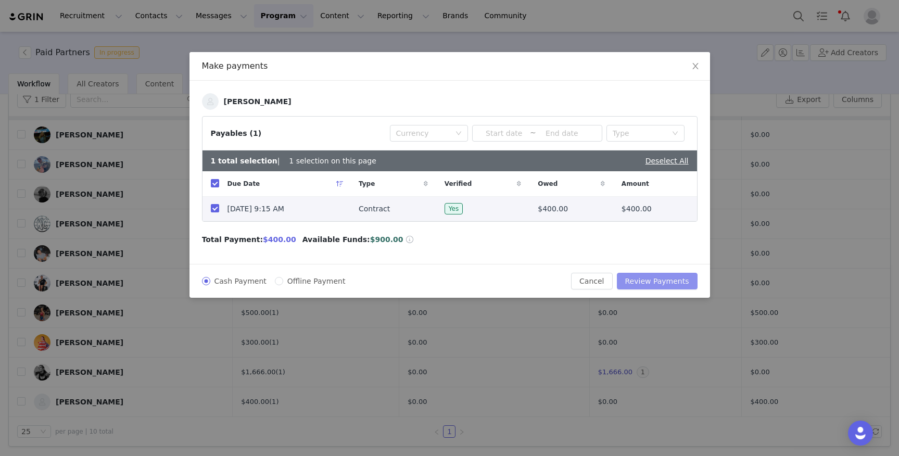
click at [662, 282] on button "Review Payments" at bounding box center [657, 281] width 81 height 17
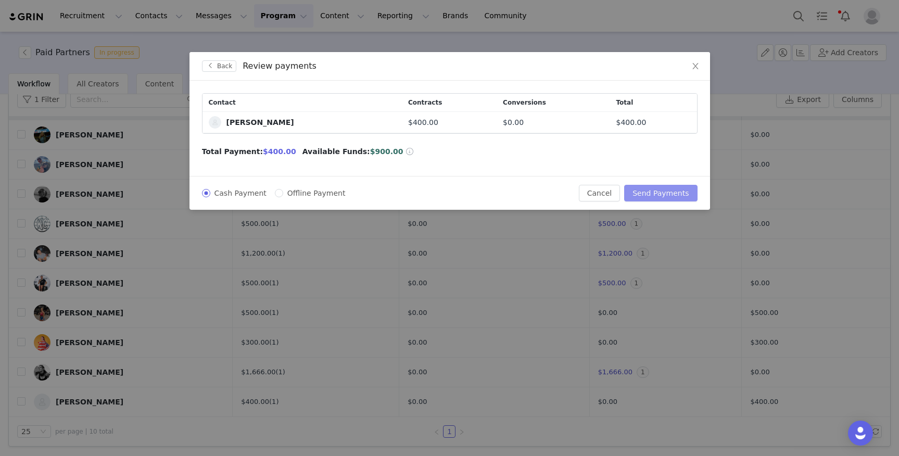
click at [663, 190] on button "Send Payments" at bounding box center [660, 193] width 73 height 17
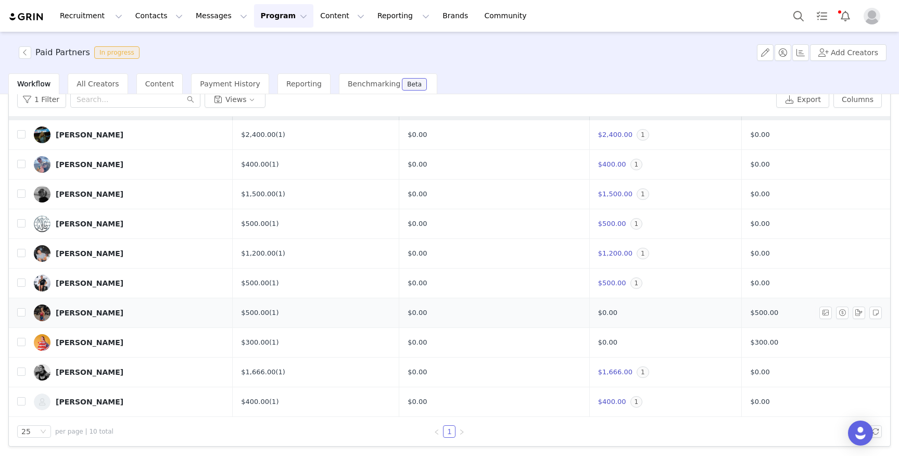
drag, startPoint x: 503, startPoint y: 303, endPoint x: 511, endPoint y: 303, distance: 8.3
click at [511, 303] on td "$0.00" at bounding box center [494, 313] width 191 height 30
